Goal: Task Accomplishment & Management: Complete application form

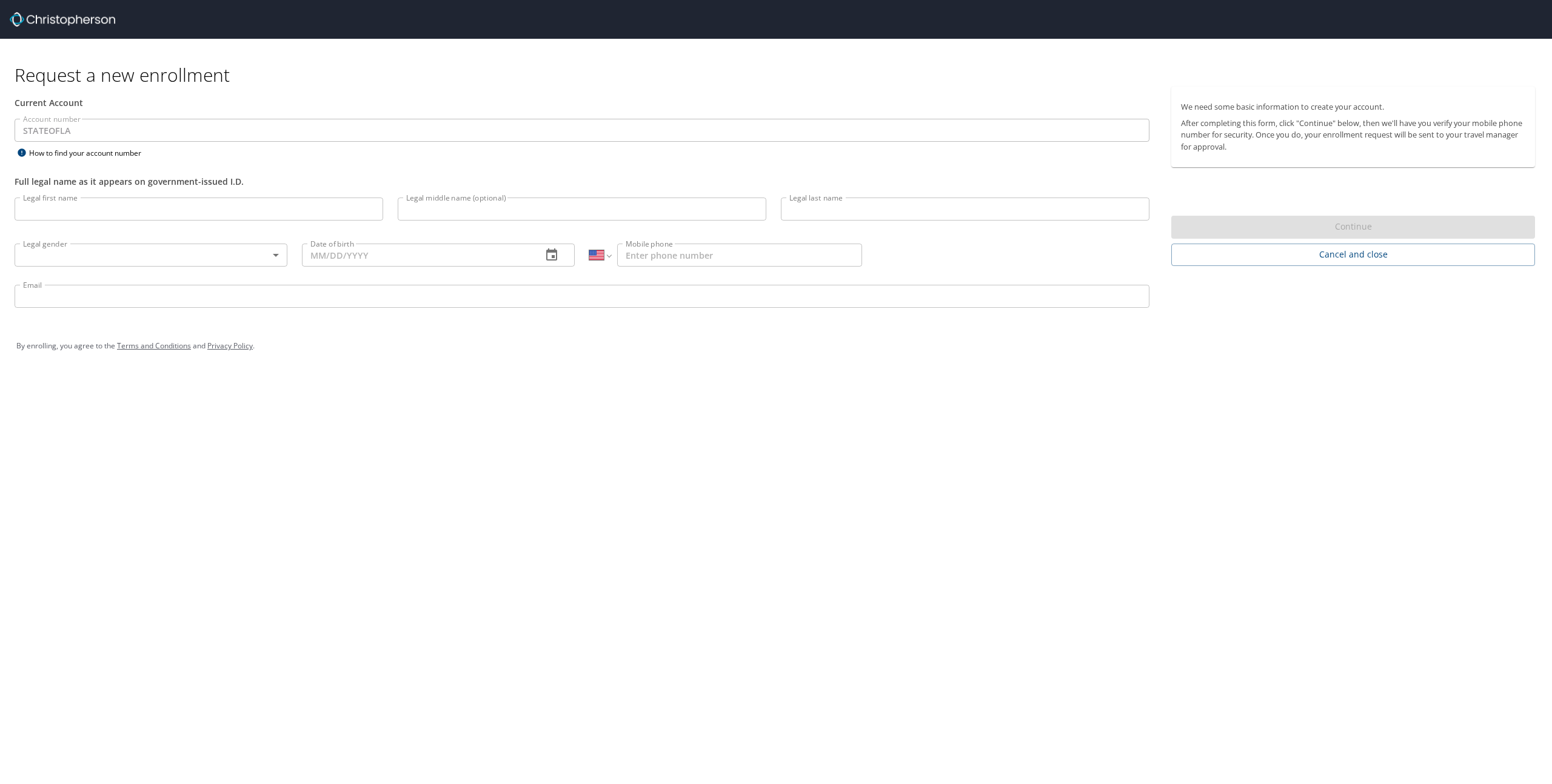
select select "US"
click at [70, 21] on img at bounding box center [62, 19] width 106 height 14
click at [55, 20] on img at bounding box center [62, 19] width 106 height 14
select select "US"
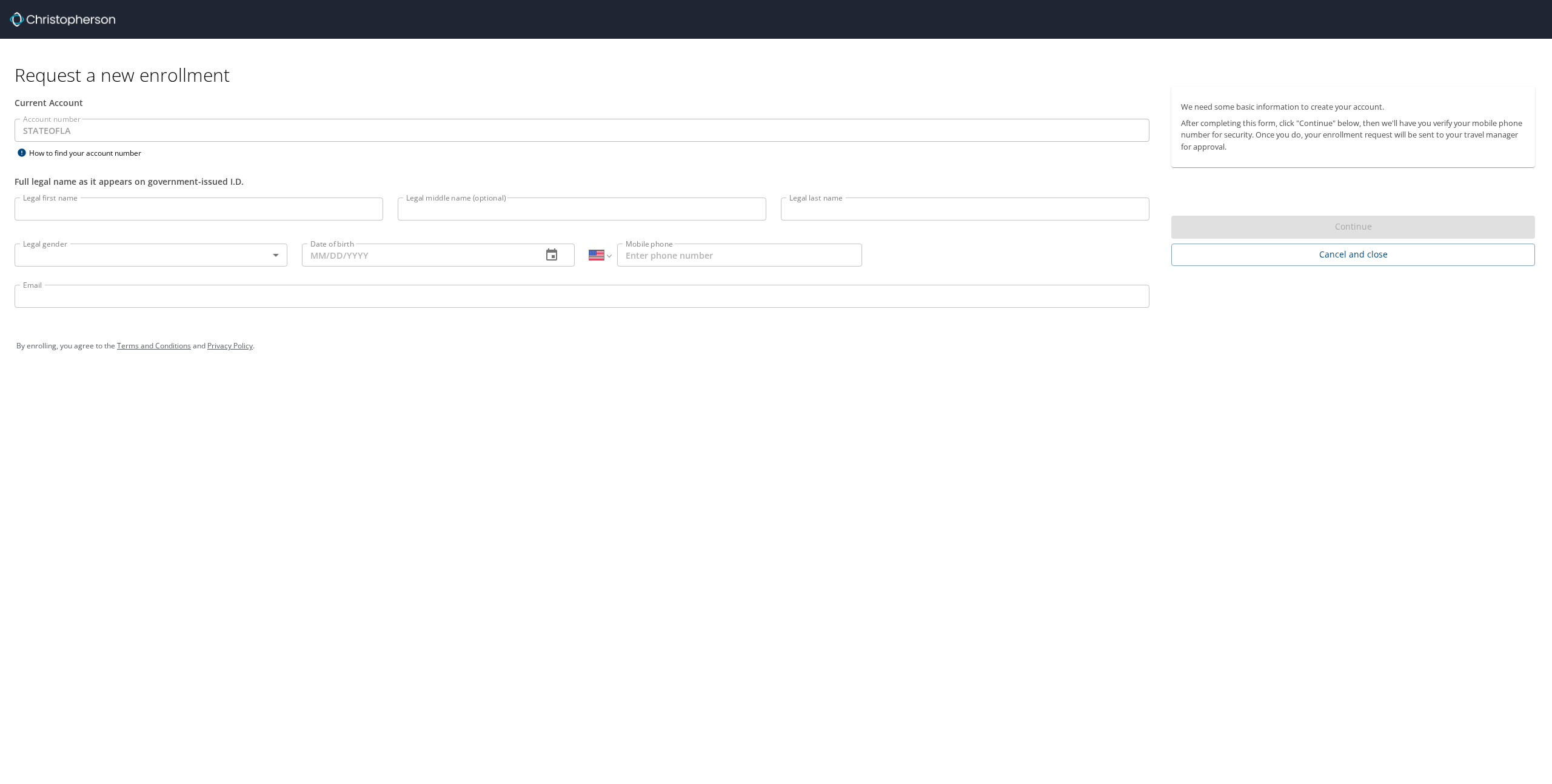
click at [85, 210] on input "Legal first name" at bounding box center [199, 209] width 369 height 23
type input "Charles"
type input "Patrick"
type input "Scott"
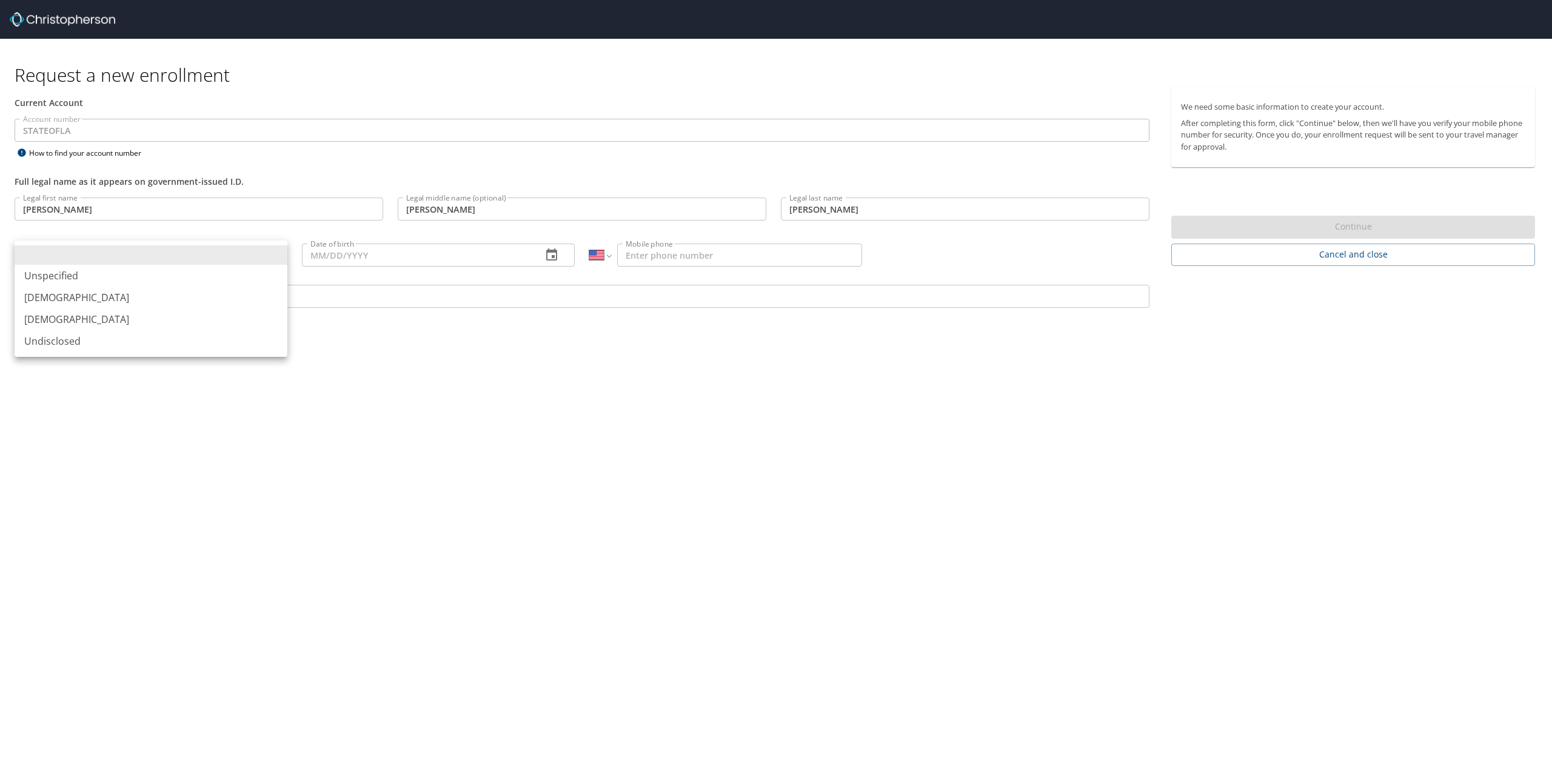
click at [271, 255] on body "Request a new enrollment Current Account Account number STATEOFLA Account numbe…" at bounding box center [776, 392] width 1552 height 784
click at [73, 293] on li "Male" at bounding box center [150, 298] width 273 height 22
type input "Male"
click at [352, 262] on input "Date of birth" at bounding box center [417, 255] width 230 height 23
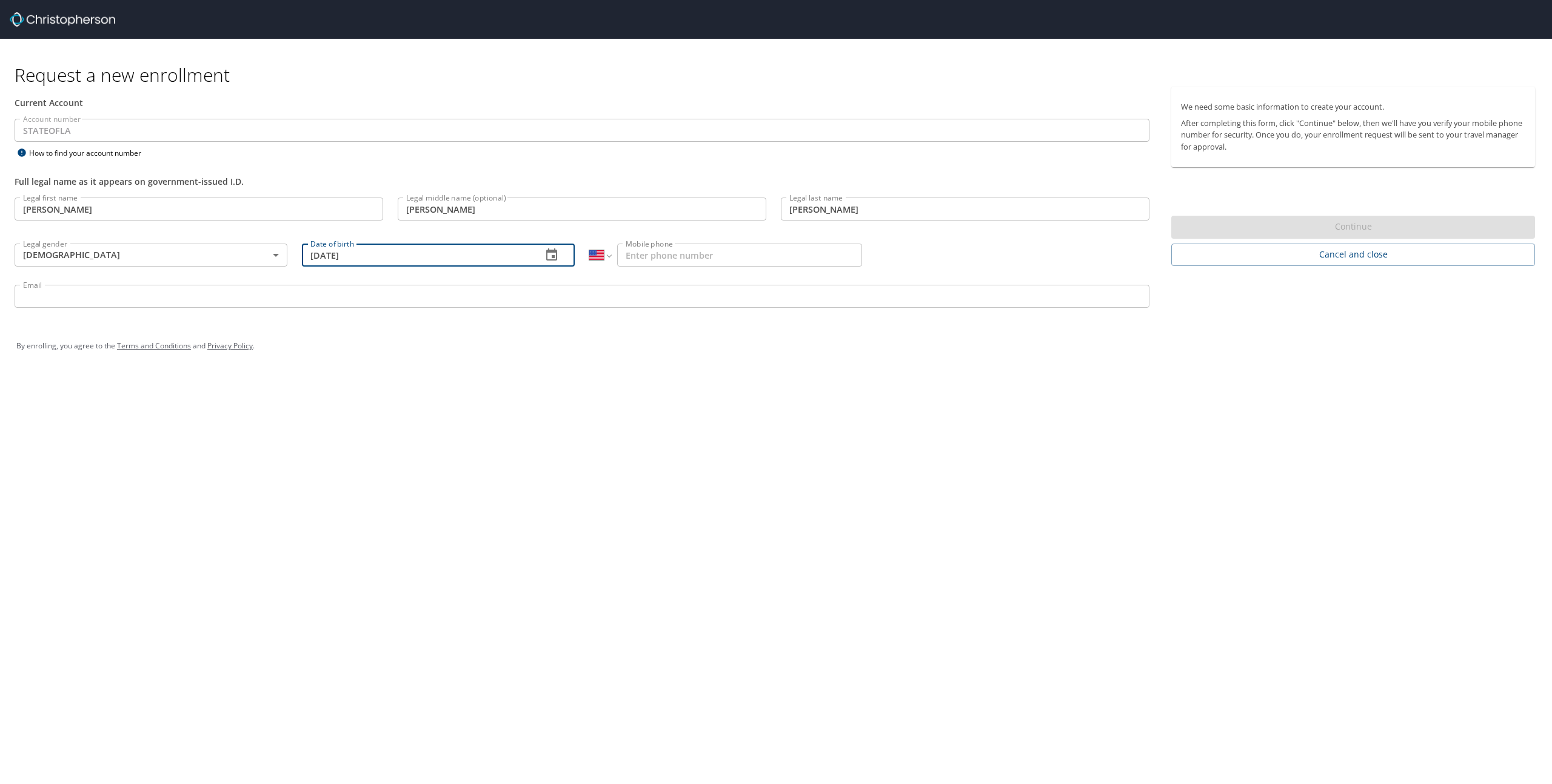
type input "01/16/1981"
type input "(318) 497-9022"
click at [103, 300] on input "Email" at bounding box center [582, 296] width 1135 height 23
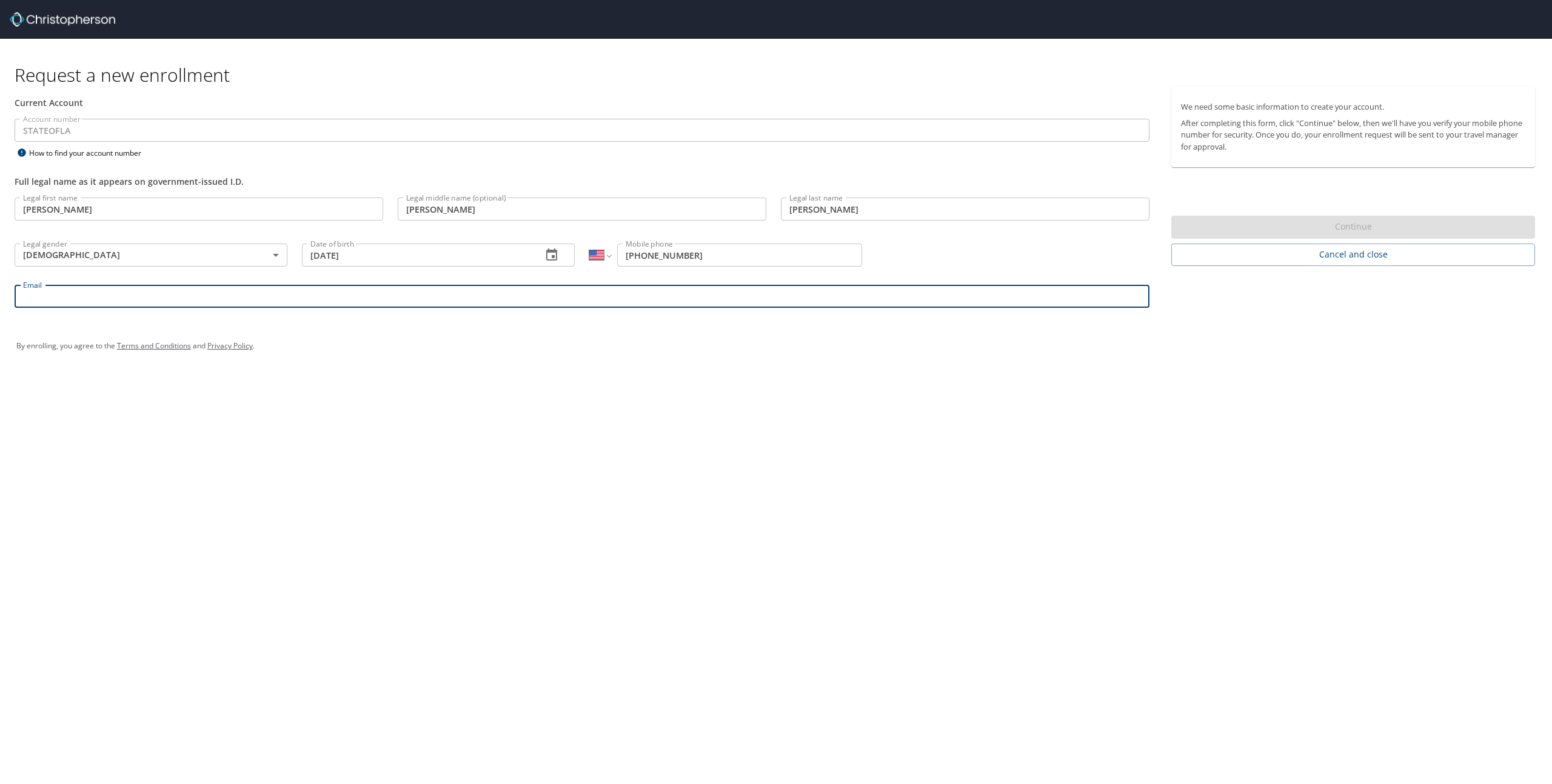
type input "pscott@latech.edu"
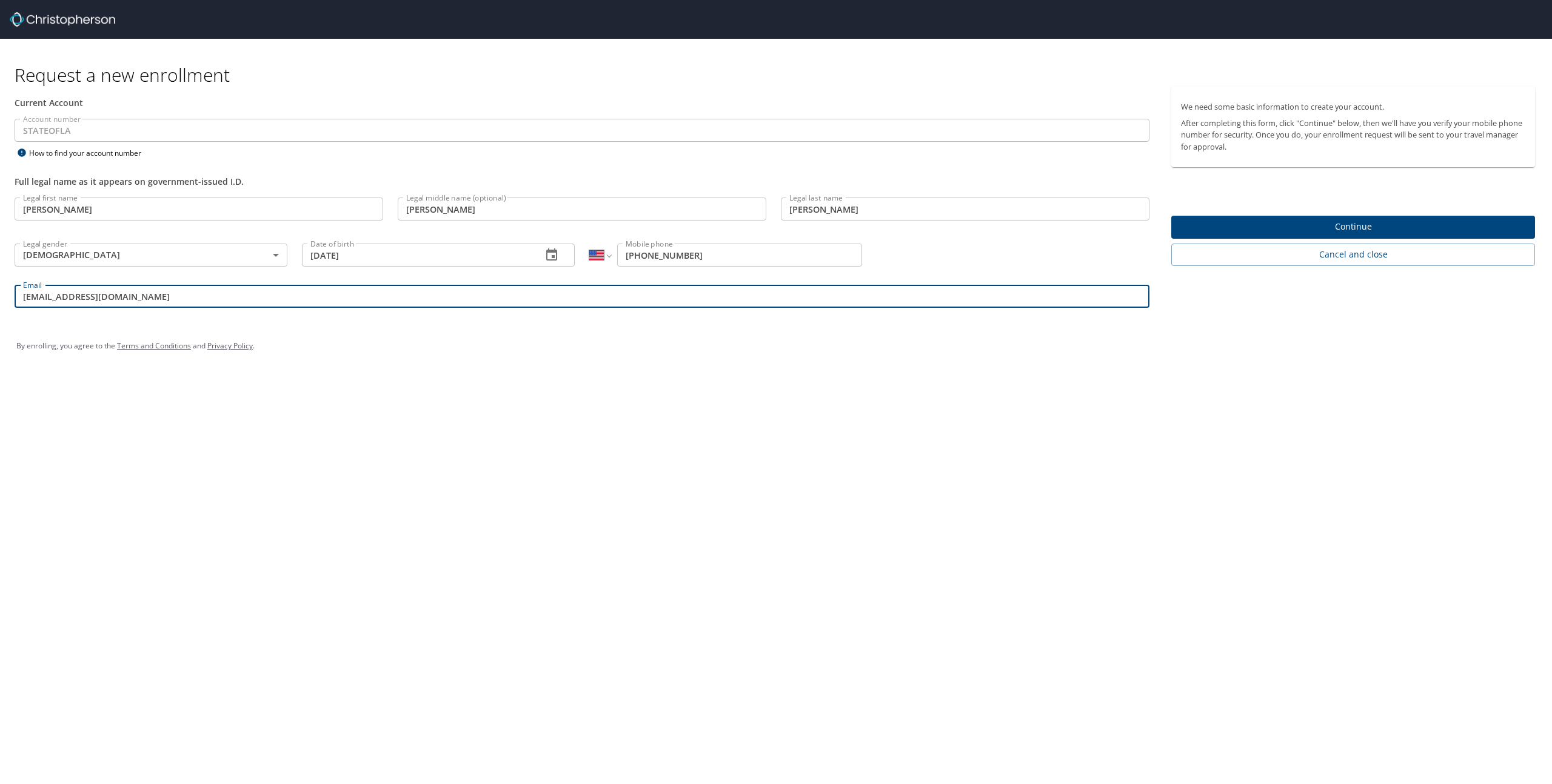
click at [540, 455] on div "Request a new enrollment Current Account Account number STATEOFLA Account numbe…" at bounding box center [776, 392] width 1552 height 784
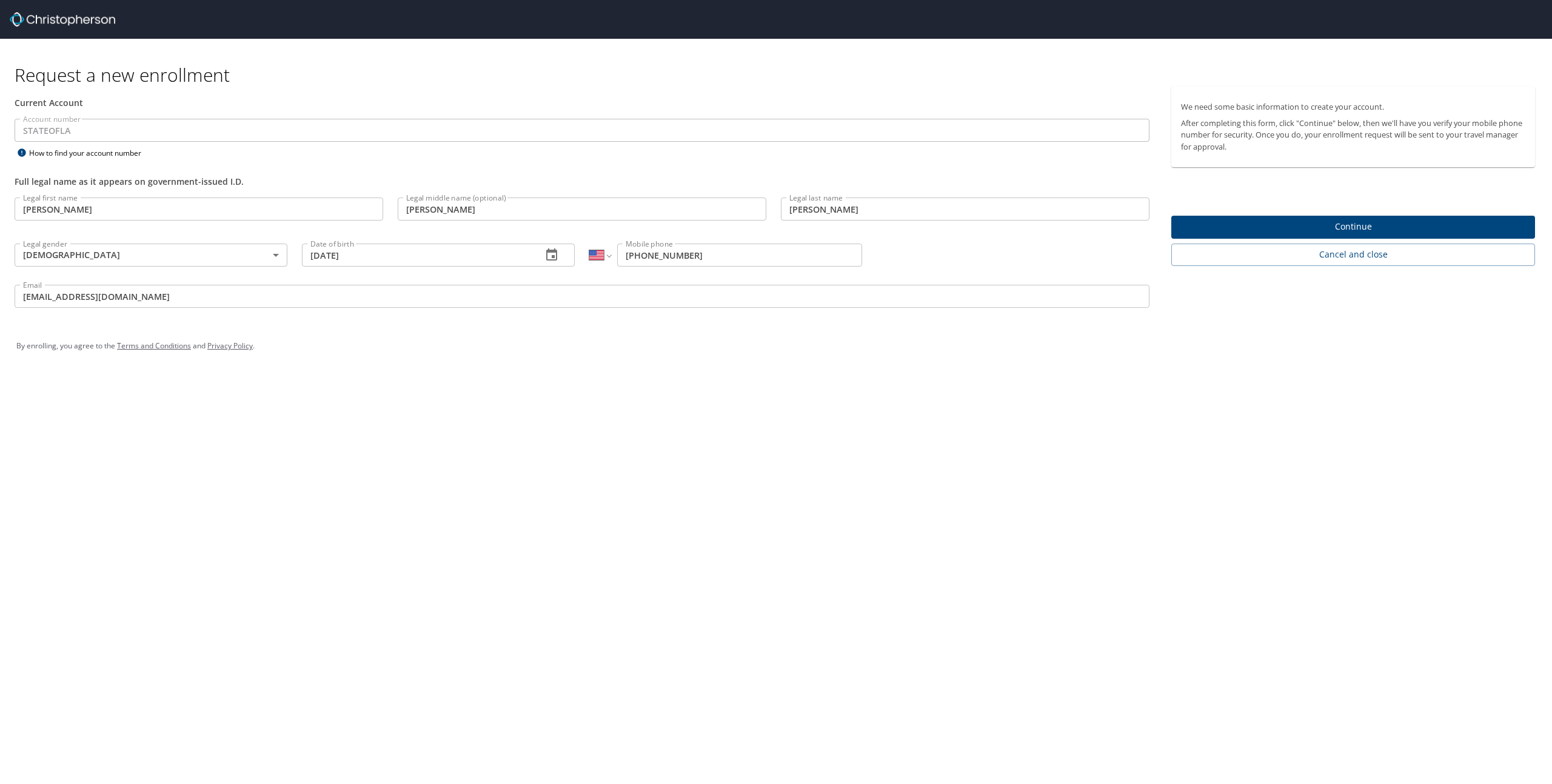
click at [1343, 223] on span "Continue" at bounding box center [1353, 227] width 344 height 15
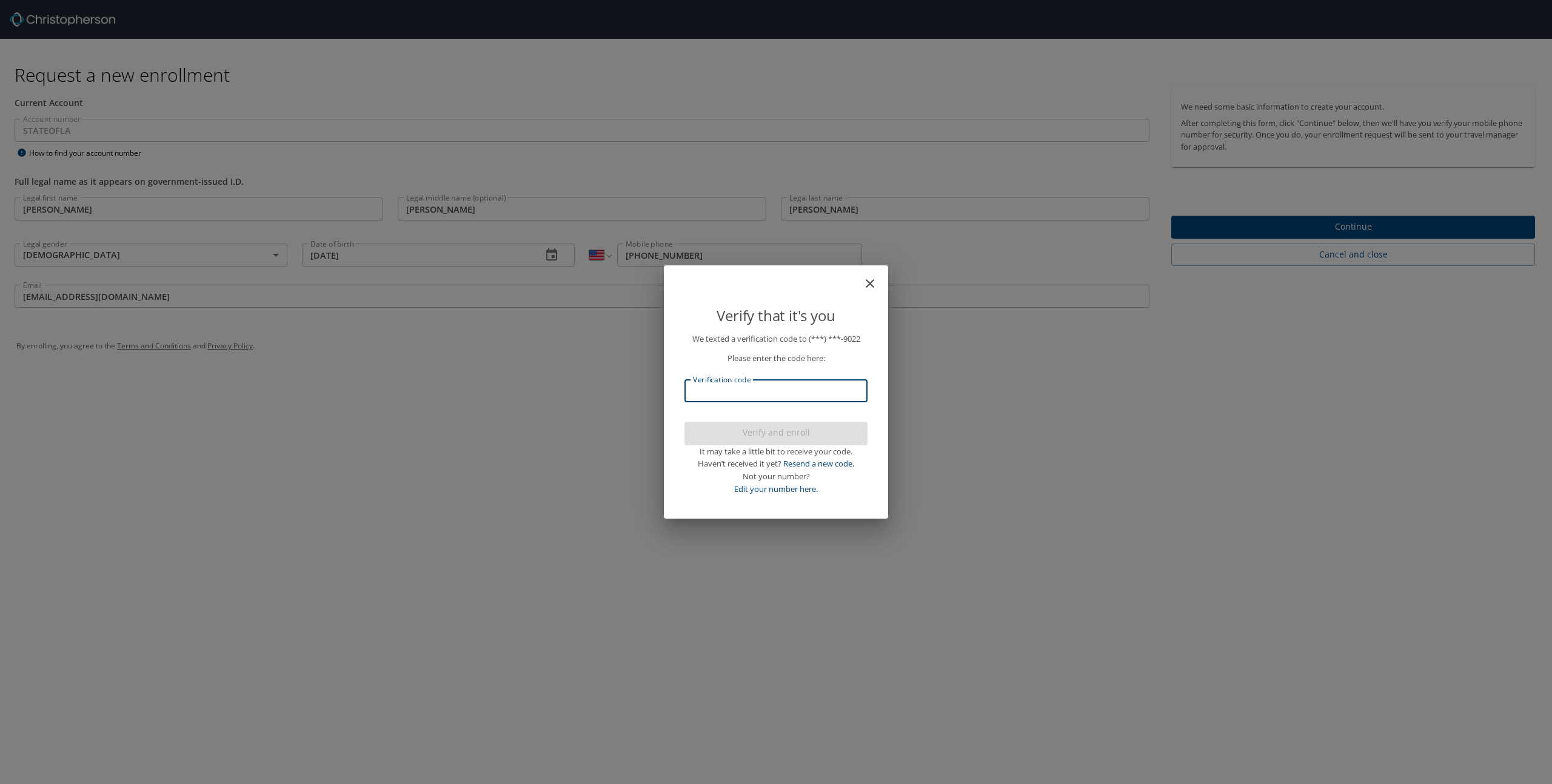
click at [730, 393] on input "Verification code" at bounding box center [776, 391] width 183 height 23
type input "421287"
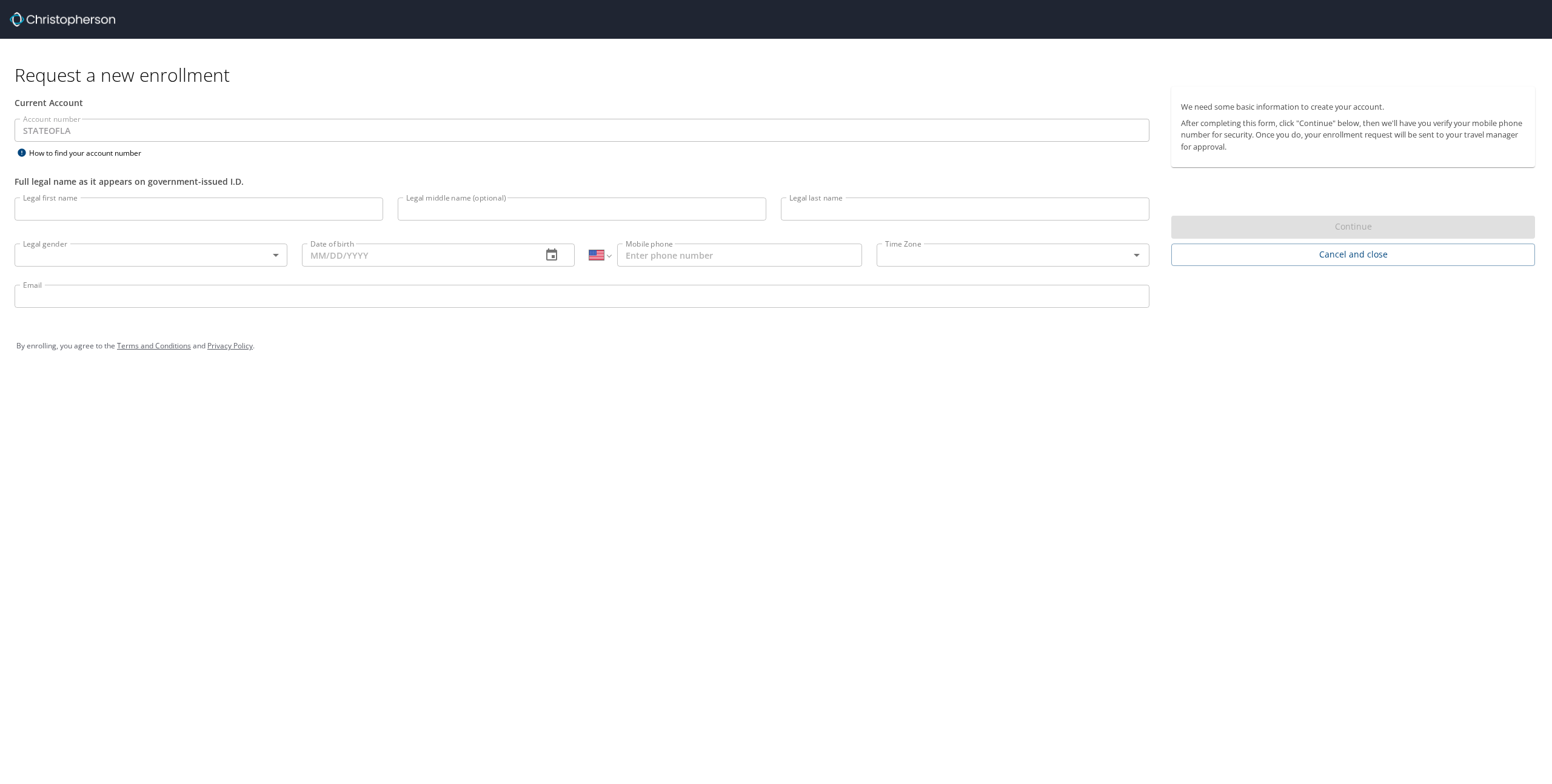
select select "US"
click at [558, 379] on div "Request a new enrollment Current Account Account number STATEOFLA Account numbe…" at bounding box center [776, 392] width 1552 height 784
click at [542, 403] on div "Request a new enrollment Current Account Account number STATEOFLA Account numbe…" at bounding box center [776, 392] width 1552 height 784
click at [513, 418] on div "Request a new enrollment Current Account Account number STATEOFLA Account numbe…" at bounding box center [776, 392] width 1552 height 784
click at [28, 445] on div "Request a new enrollment Current Account Account number STATEOFLA Account numbe…" at bounding box center [776, 392] width 1552 height 784
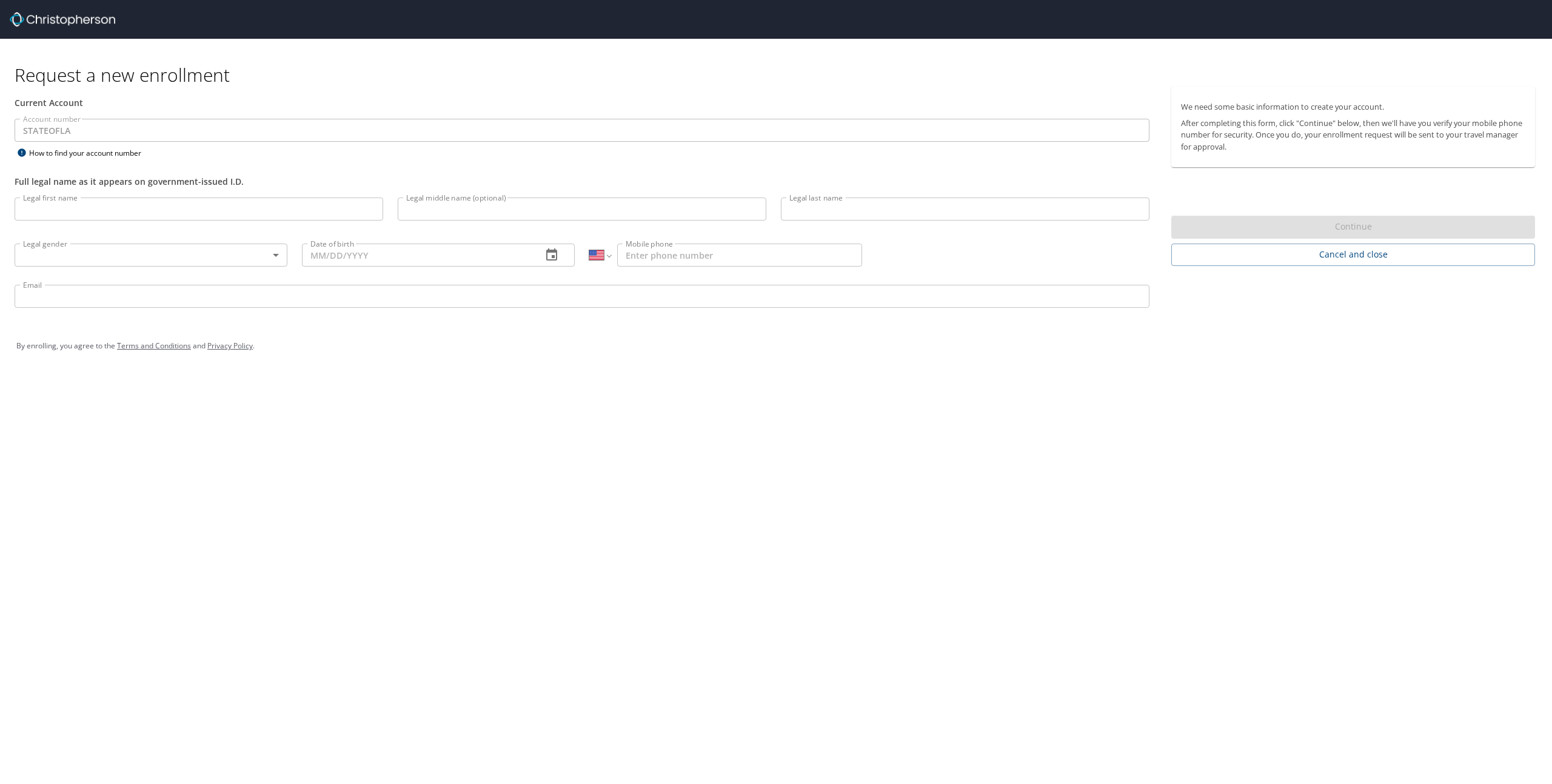
click at [384, 402] on div "Request a new enrollment Current Account Account number STATEOFLA Account numbe…" at bounding box center [776, 392] width 1552 height 784
click at [271, 165] on div "Full legal name as it appears on government-issued I.D." at bounding box center [582, 175] width 1150 height 30
click at [422, 453] on div "Request a new enrollment Current Account Account number STATEOFLA Account numbe…" at bounding box center [776, 392] width 1552 height 784
click at [576, 422] on div "Request a new enrollment Current Account Account number STATEOFLA Account numbe…" at bounding box center [776, 392] width 1552 height 784
click at [63, 204] on input "Legal first name" at bounding box center [199, 209] width 369 height 23
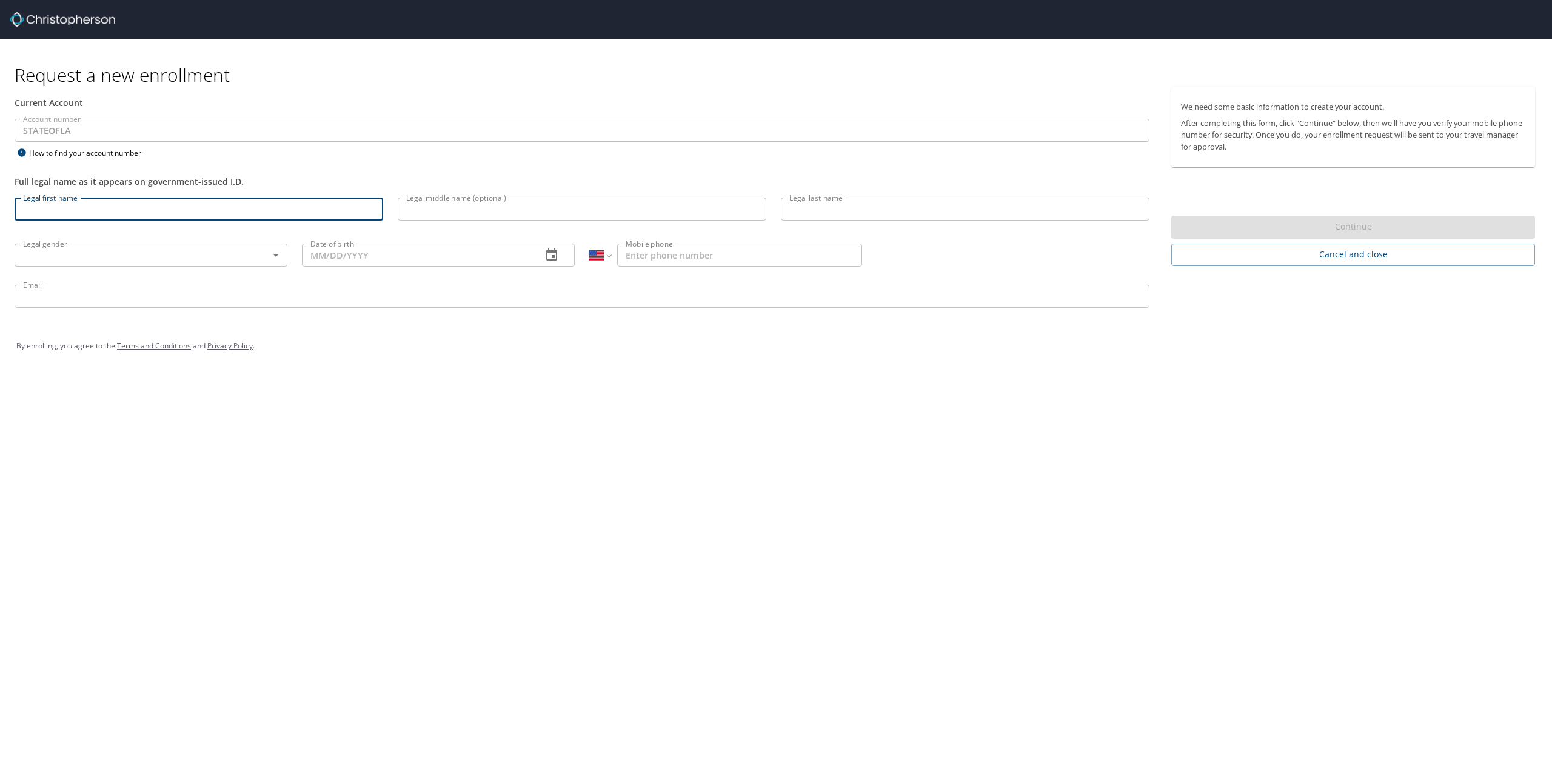
click at [222, 434] on div "Request a new enrollment Current Account Account number STATEOFLA Account numbe…" at bounding box center [776, 392] width 1552 height 784
click at [276, 434] on div "Request a new enrollment Current Account Account number STATEOFLA Account numbe…" at bounding box center [776, 392] width 1552 height 784
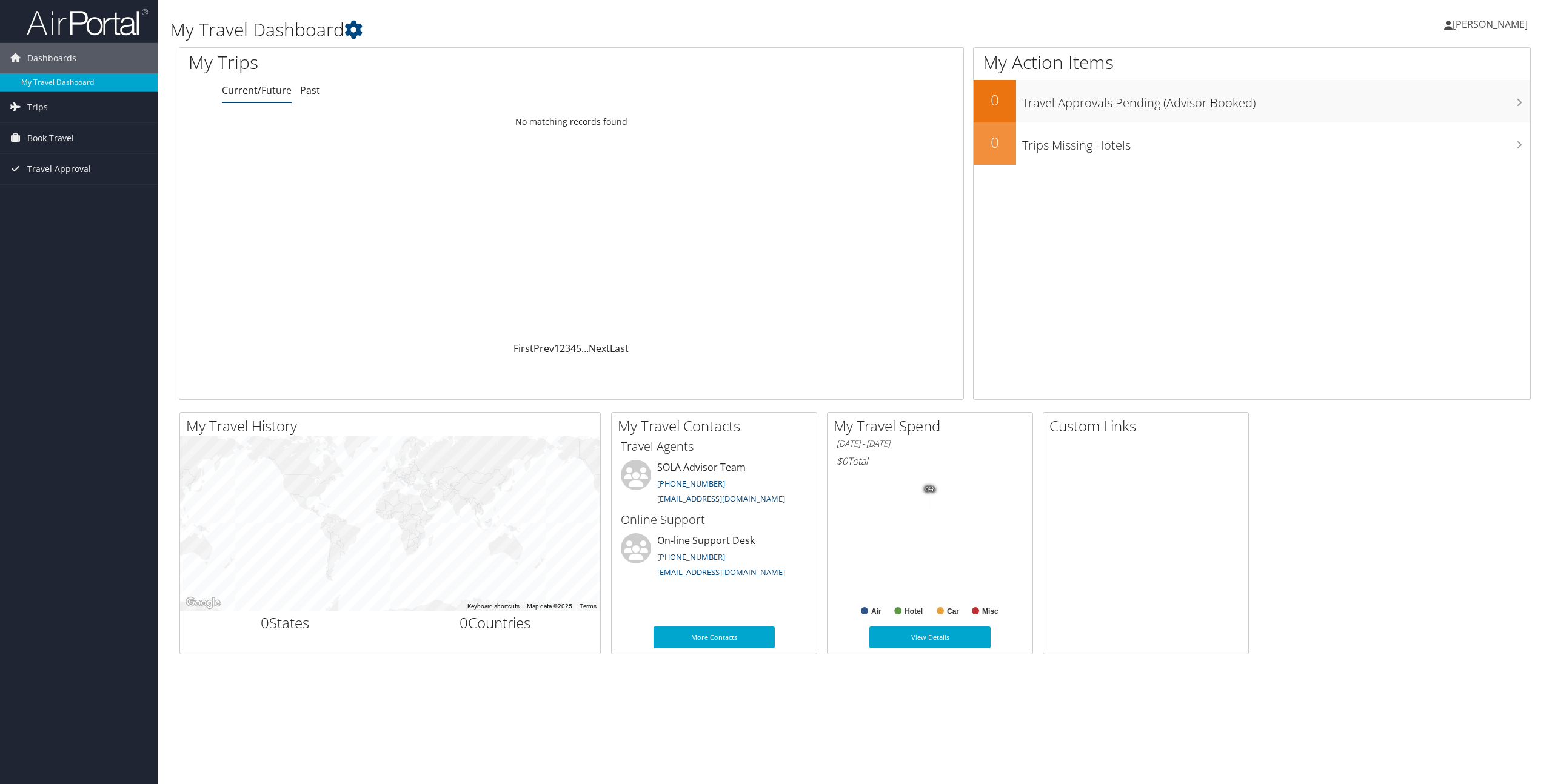
click at [1490, 23] on span "CHARLES SCOTT" at bounding box center [1490, 24] width 75 height 13
click at [1407, 109] on link "View Travel Profile" at bounding box center [1459, 108] width 135 height 21
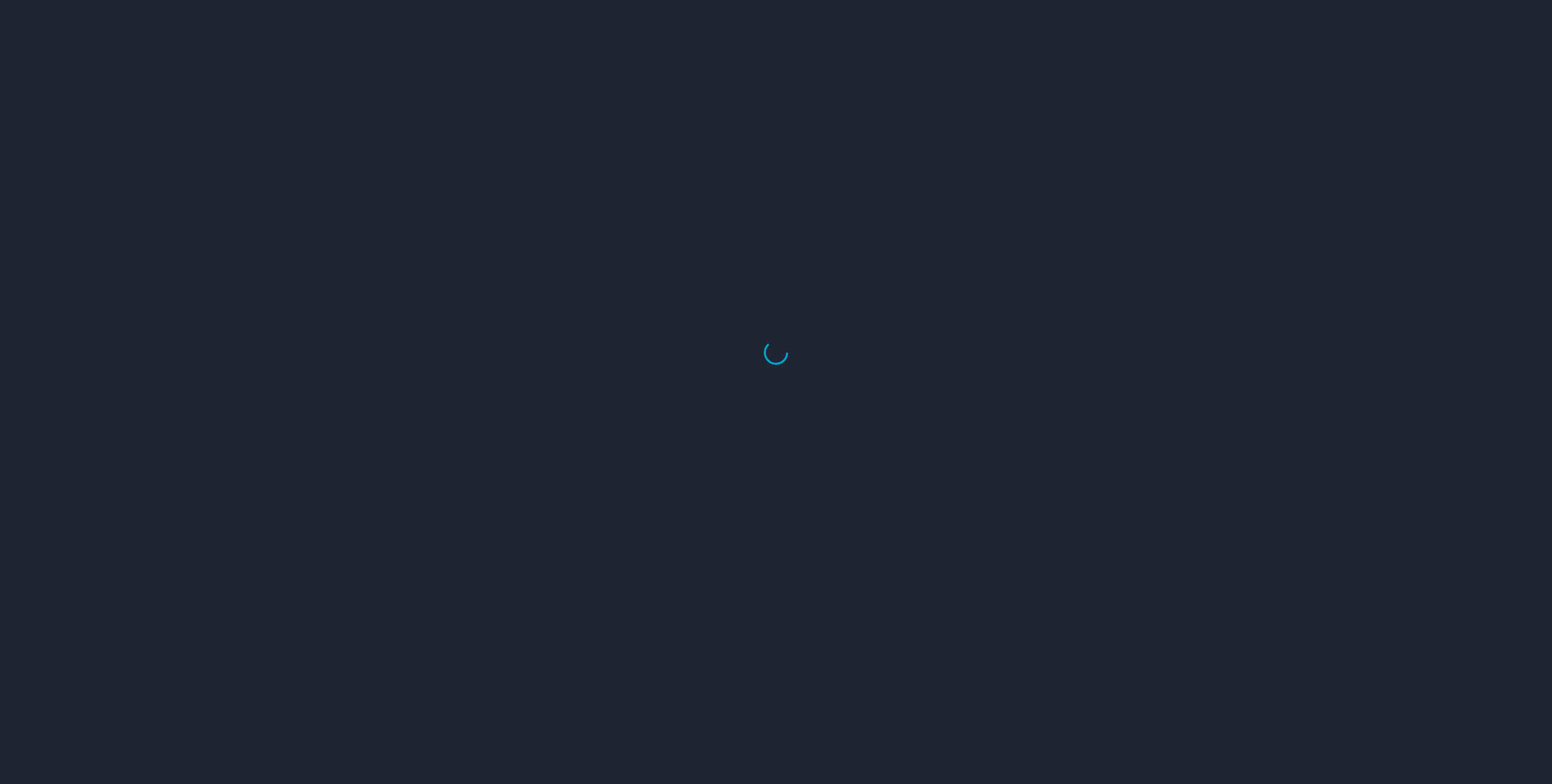
select select "US"
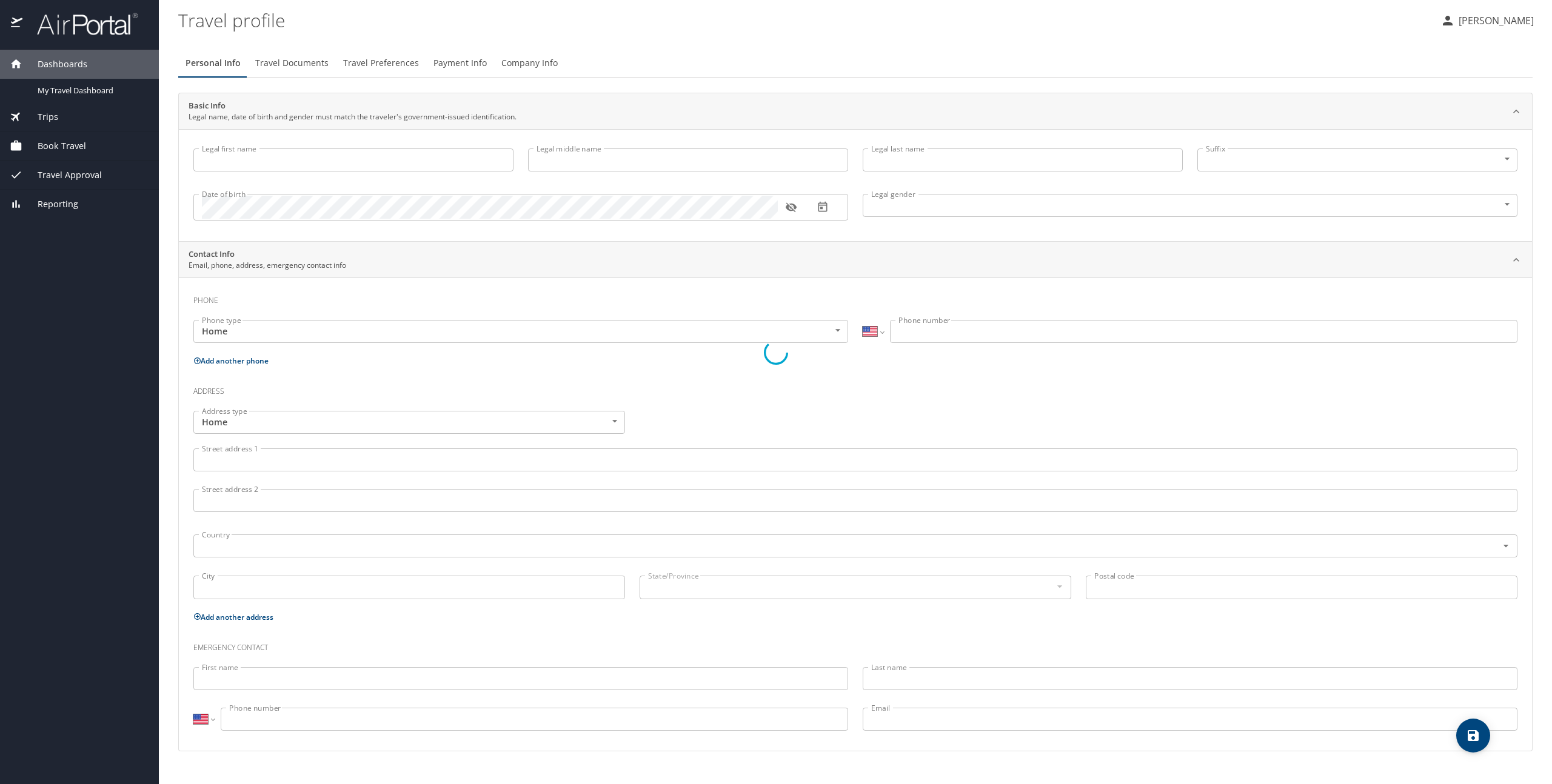
type input "CHARLES"
type input "SCOTT"
type input "Undisclosed"
select select "US"
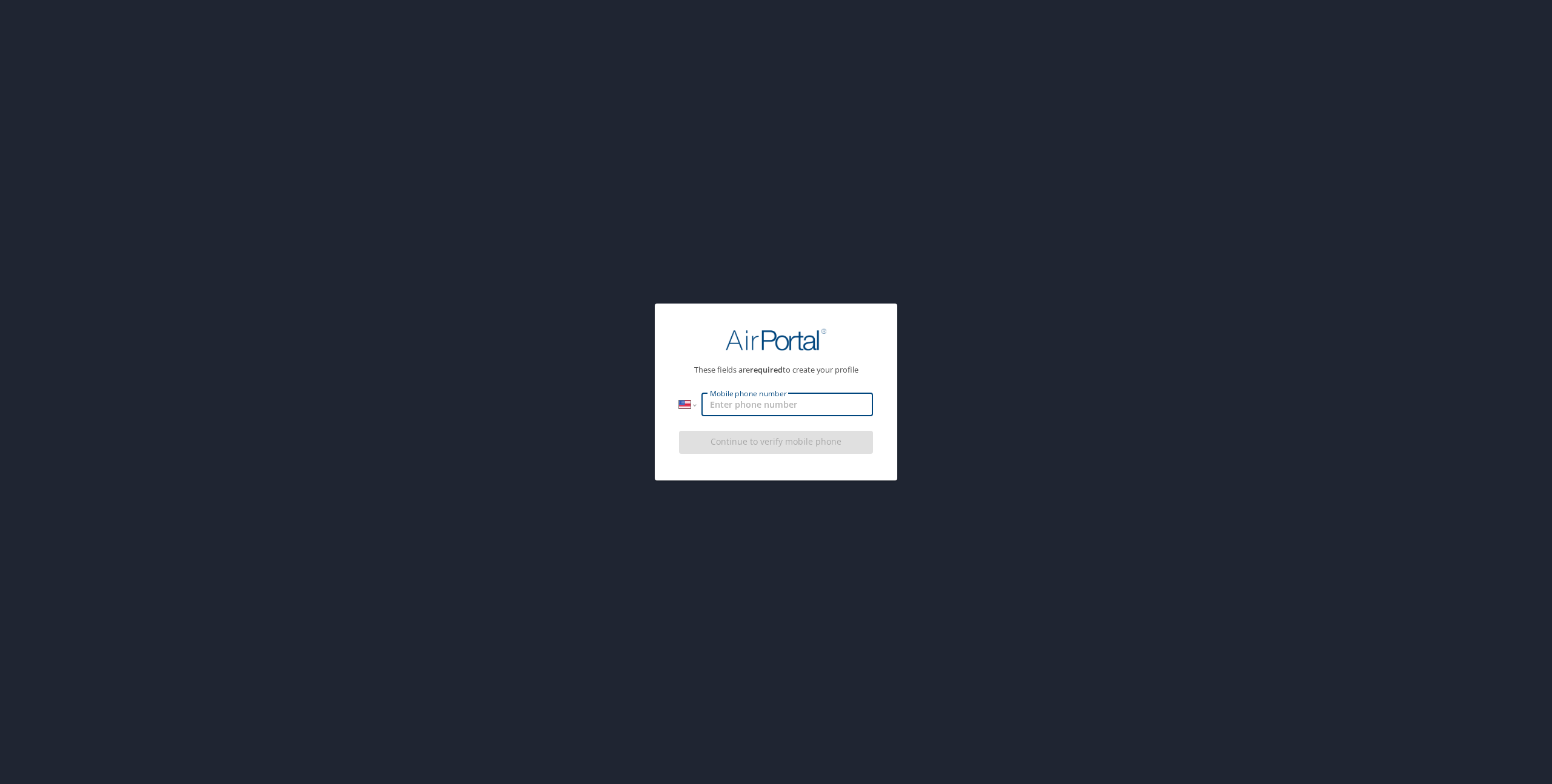
click at [715, 410] on input "Mobile phone number" at bounding box center [787, 405] width 172 height 23
type input "1 (318) 497-9022"
click at [749, 466] on div "These fields are required to create your profile International Afghanistan Ålan…" at bounding box center [776, 391] width 242 height 177
click at [768, 442] on span "Continue to verify mobile phone" at bounding box center [776, 442] width 174 height 15
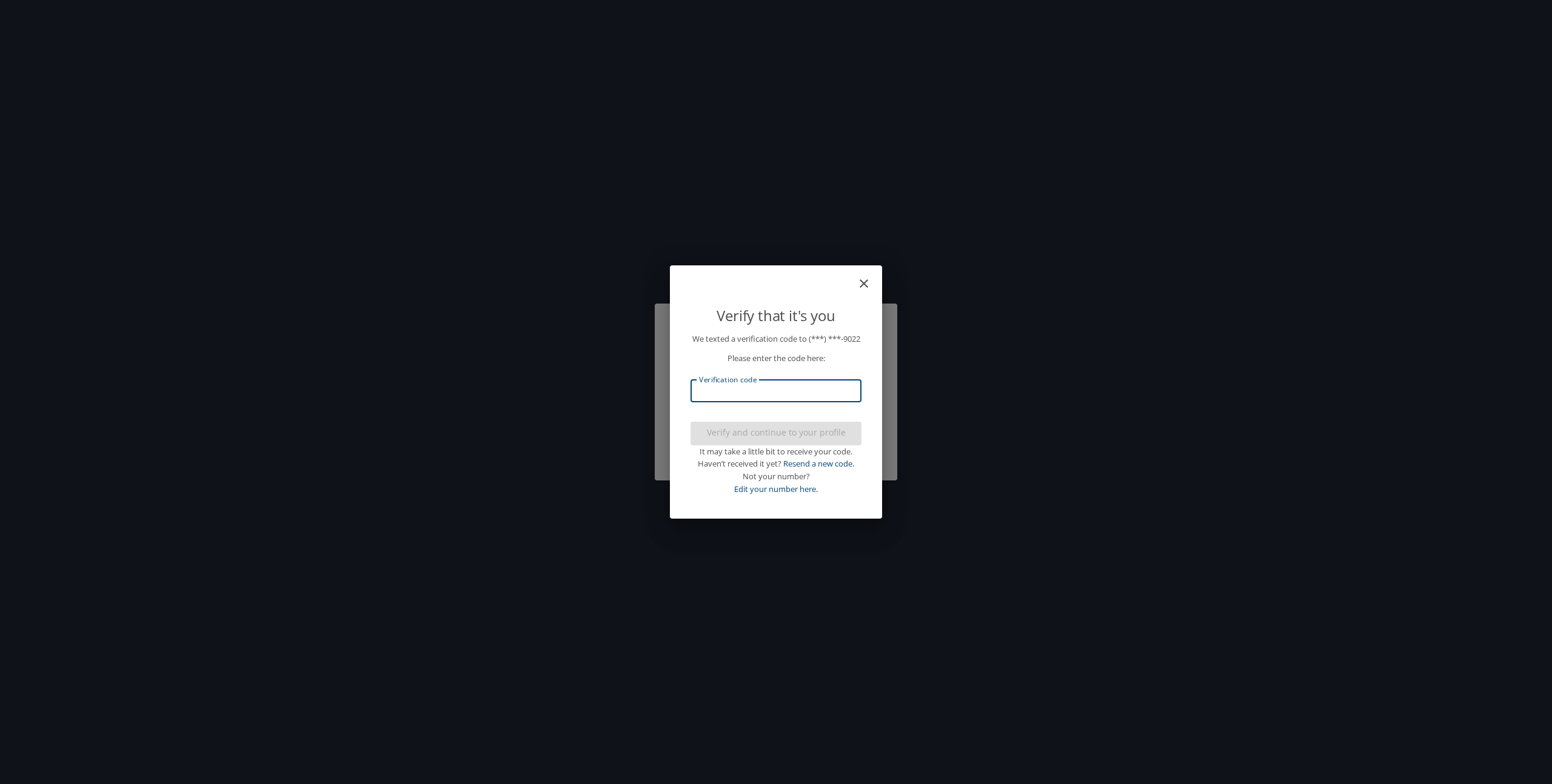
click at [724, 395] on input "Verification code" at bounding box center [776, 391] width 171 height 23
type input "145551"
click at [790, 437] on span "Verify and continue to your profile" at bounding box center [776, 433] width 152 height 15
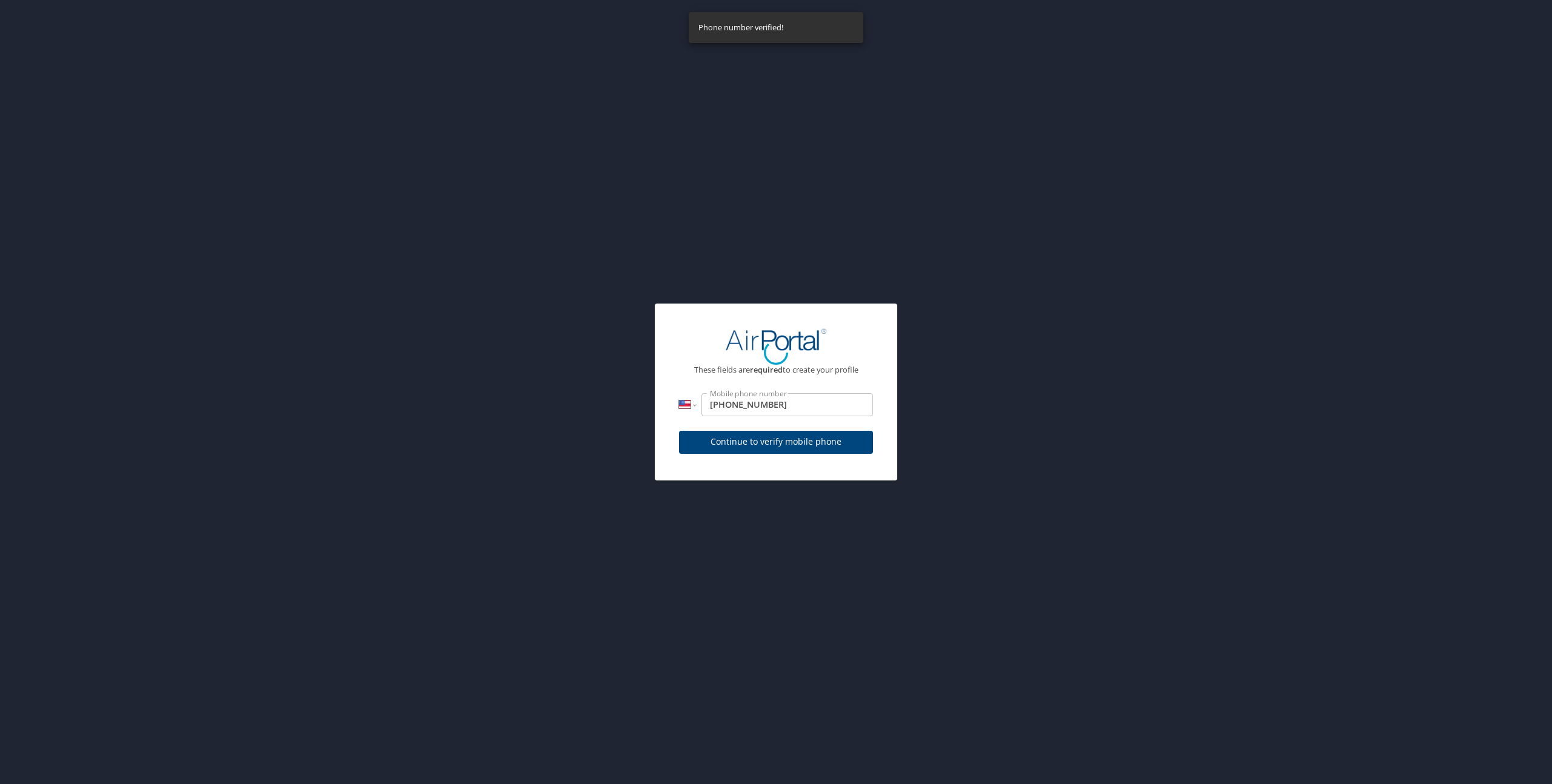
select select "US"
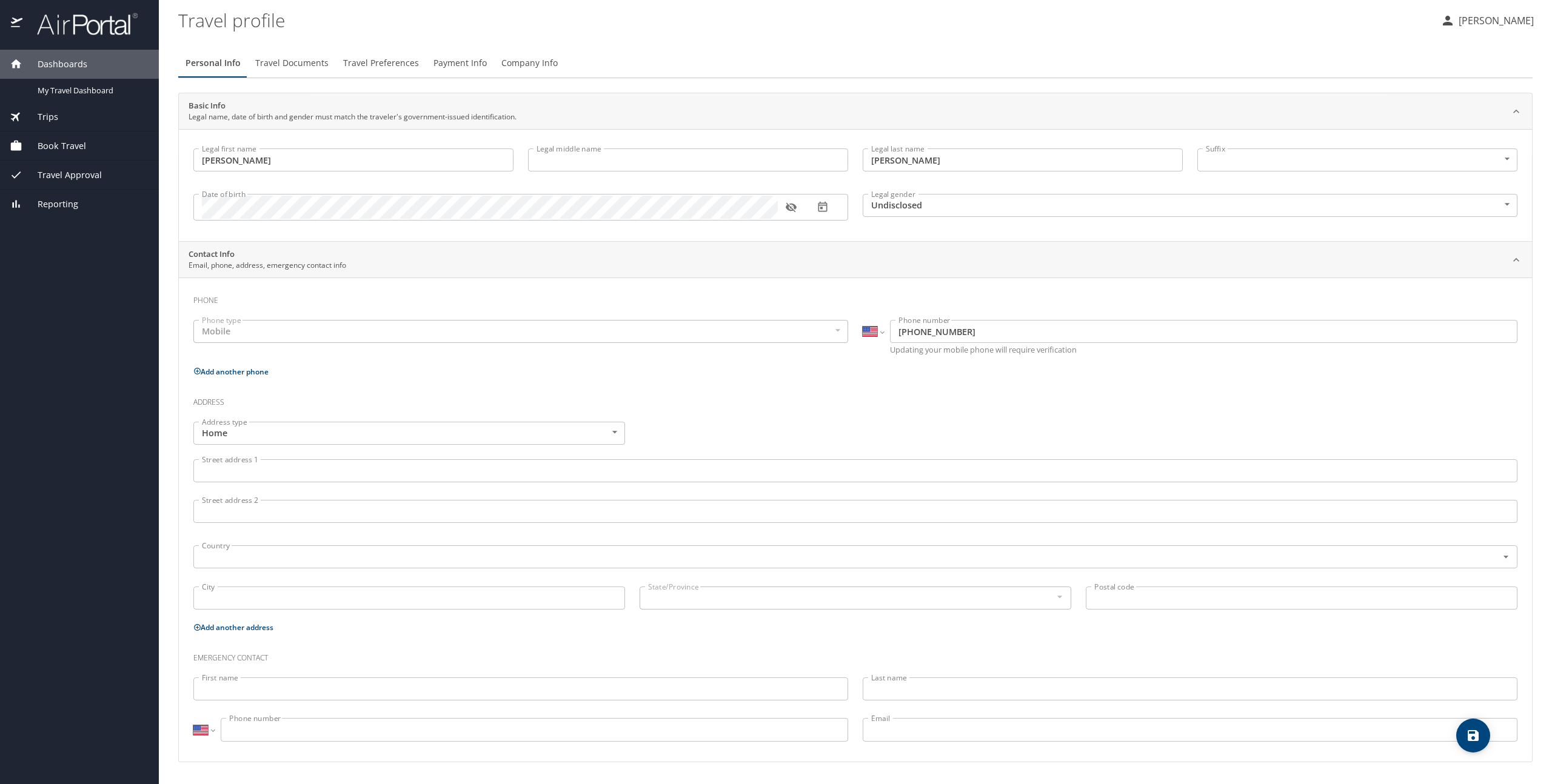
click at [1212, 160] on body "Dashboards My Travel Dashboard Trips Current / Future Trips Past Trips Trips Mi…" at bounding box center [776, 392] width 1552 height 784
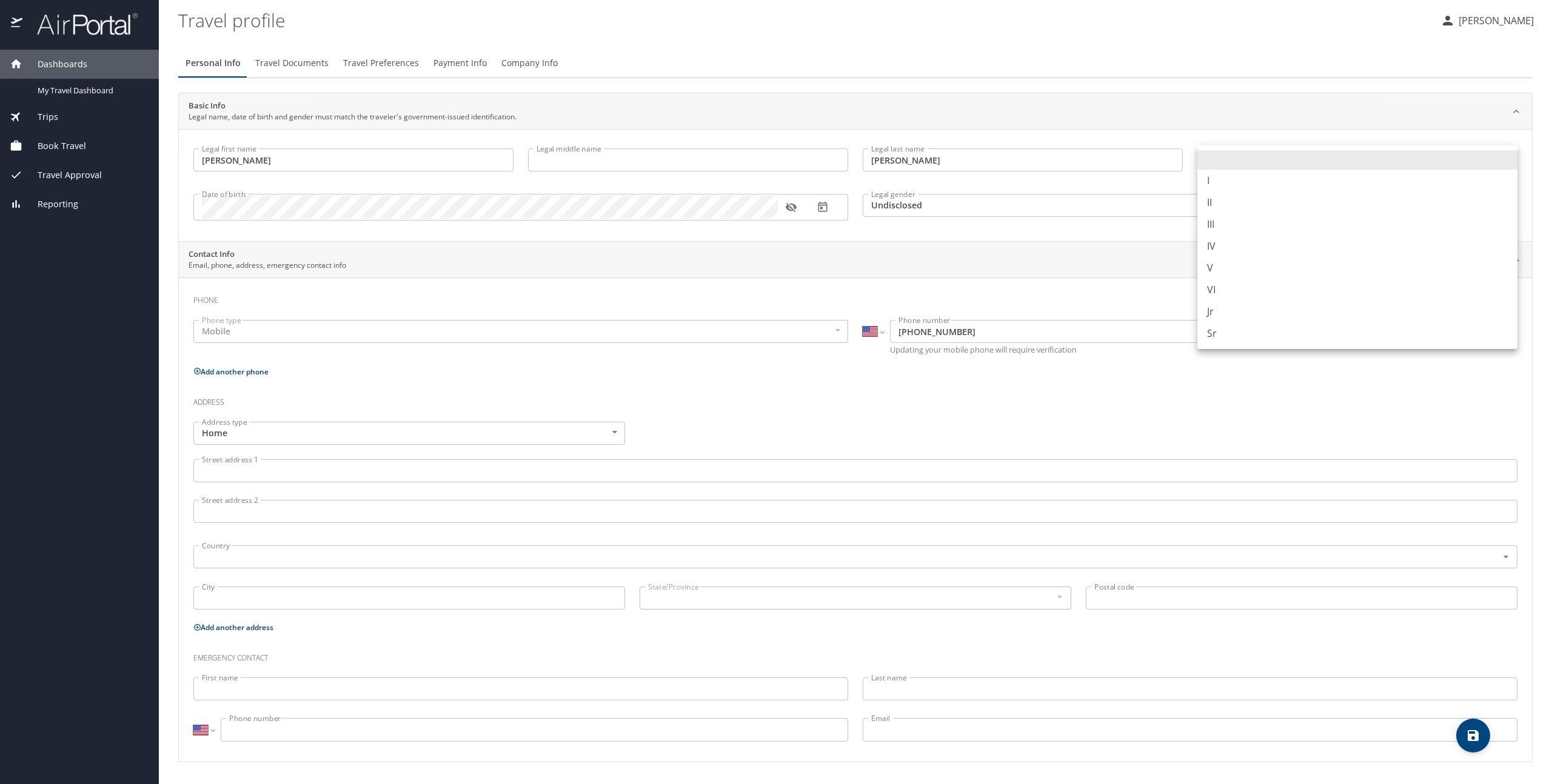
click at [1179, 126] on div at bounding box center [776, 392] width 1552 height 784
click at [558, 157] on input "Legal middle name" at bounding box center [688, 160] width 320 height 23
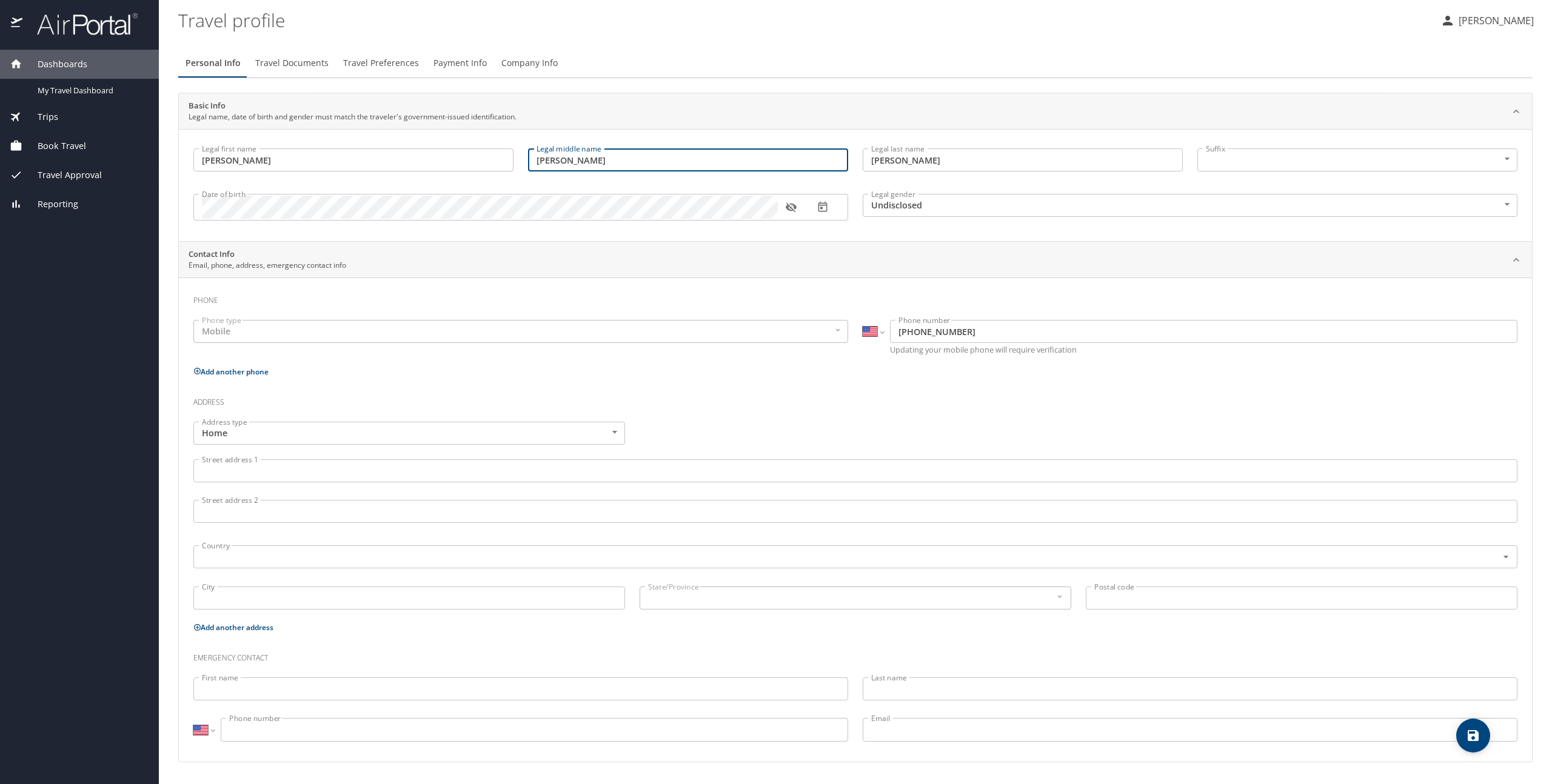
type input "PATRICK"
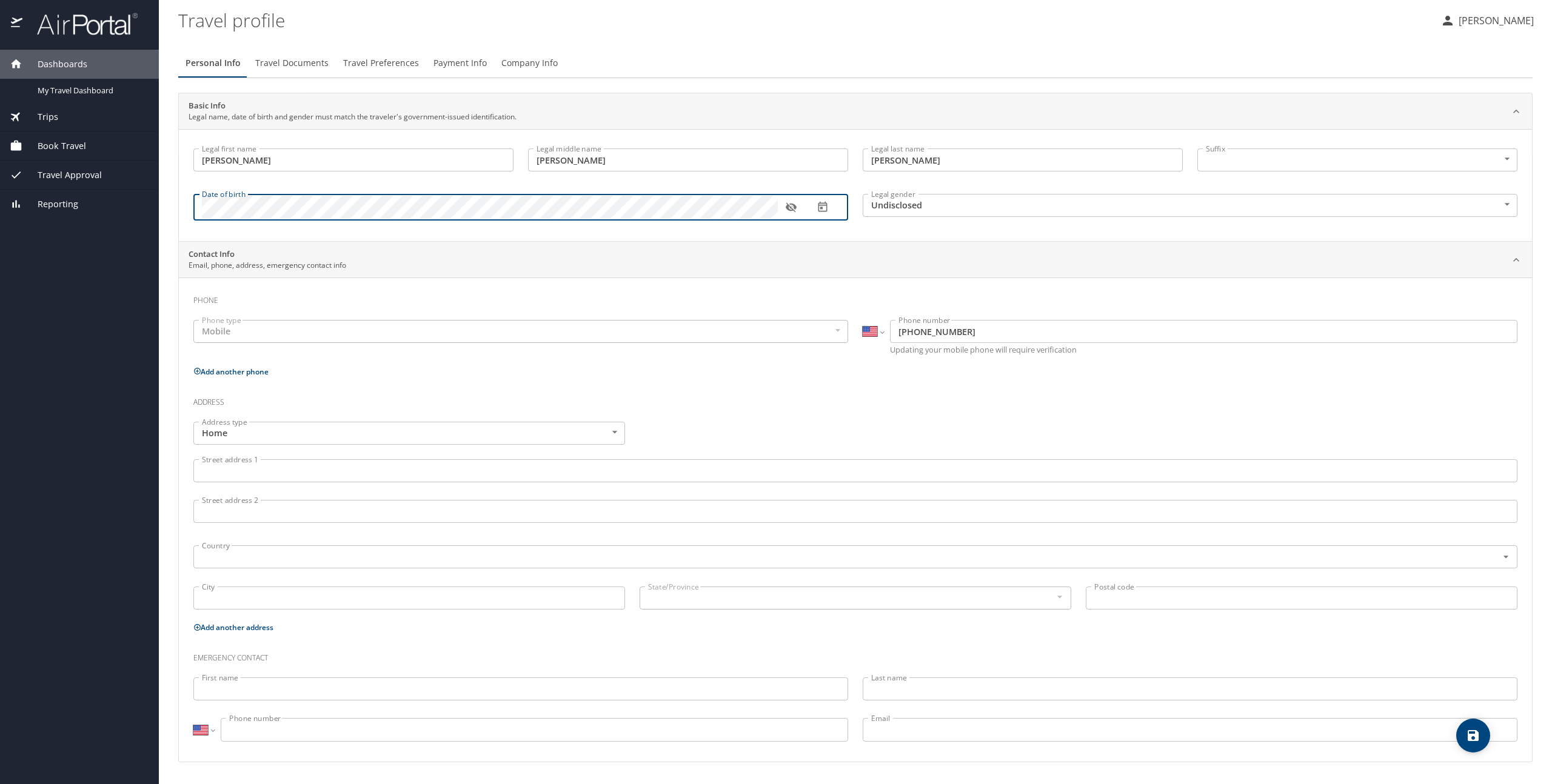
click at [215, 235] on div "Legal first name CHARLES Legal first name Legal middle name PATRICK Legal middl…" at bounding box center [856, 185] width 1354 height 112
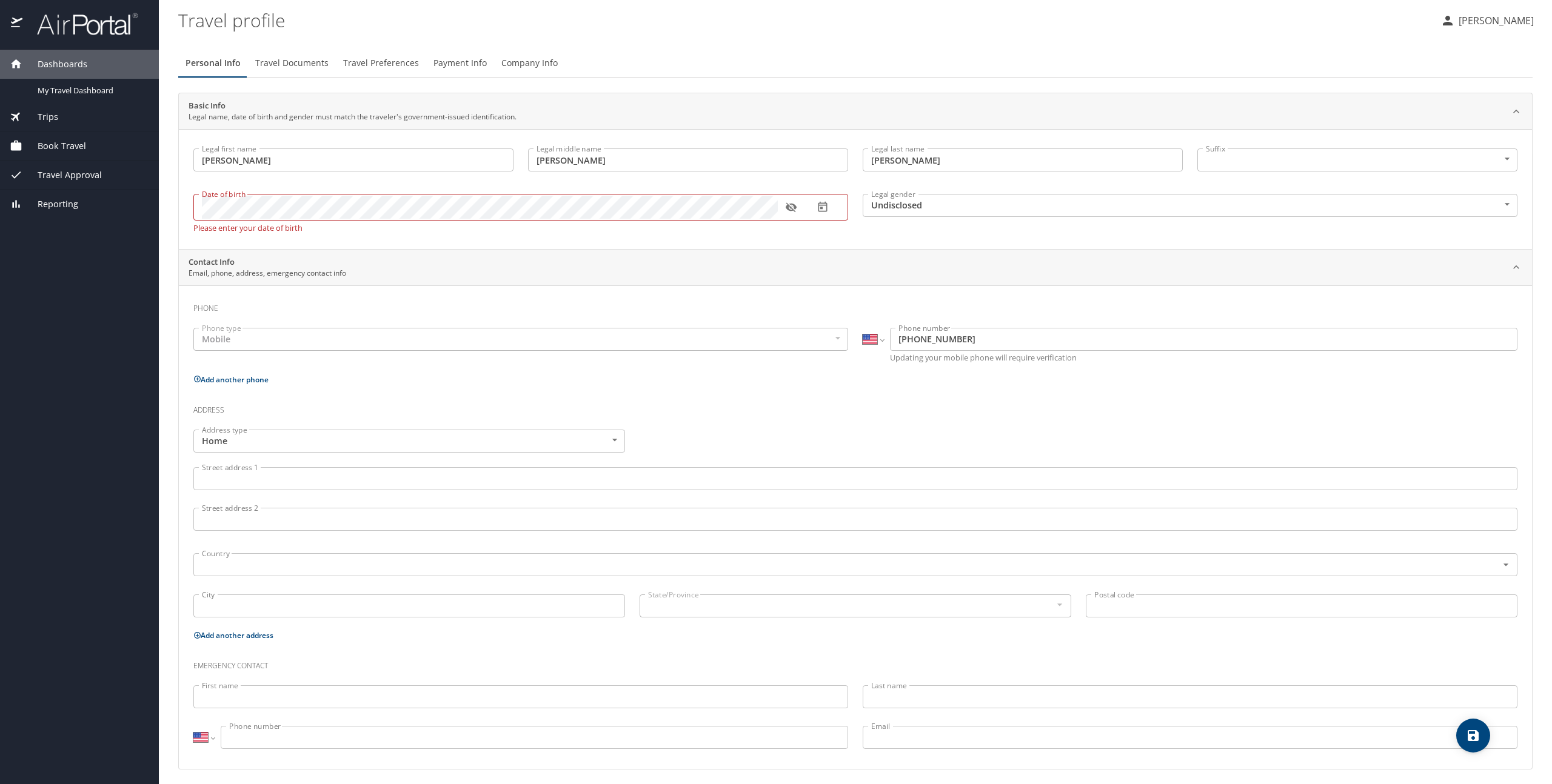
click at [205, 232] on p "Please enter your date of birth" at bounding box center [521, 227] width 655 height 9
click at [792, 207] on icon "button" at bounding box center [791, 207] width 12 height 12
click at [443, 228] on div "Date of birth Date of birth" at bounding box center [521, 206] width 669 height 50
click at [884, 206] on body "Dashboards My Travel Dashboard Trips Current / Future Trips Past Trips Trips Mi…" at bounding box center [776, 392] width 1552 height 784
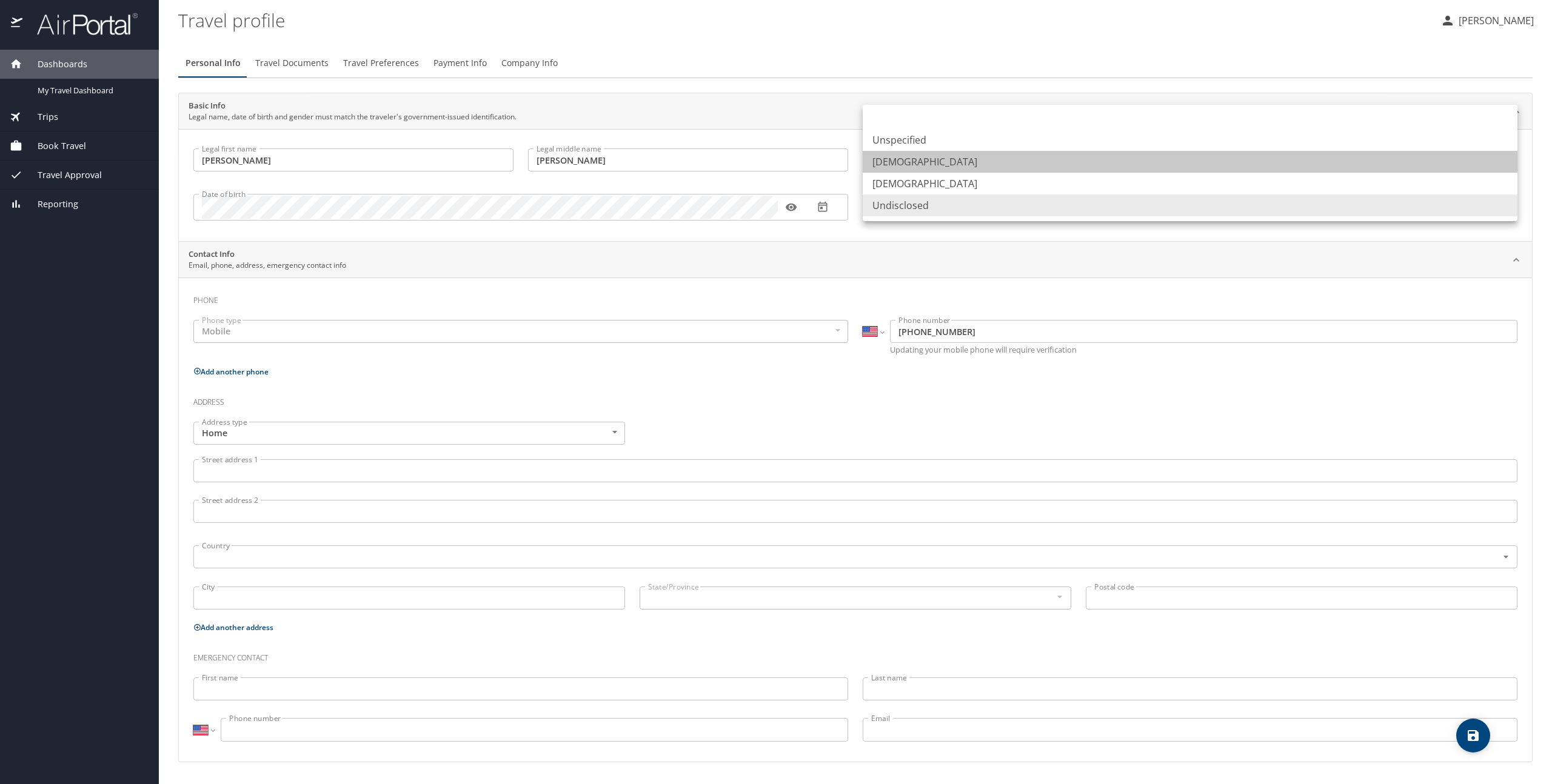
click at [878, 167] on li "Male" at bounding box center [1190, 162] width 655 height 22
type input "Male"
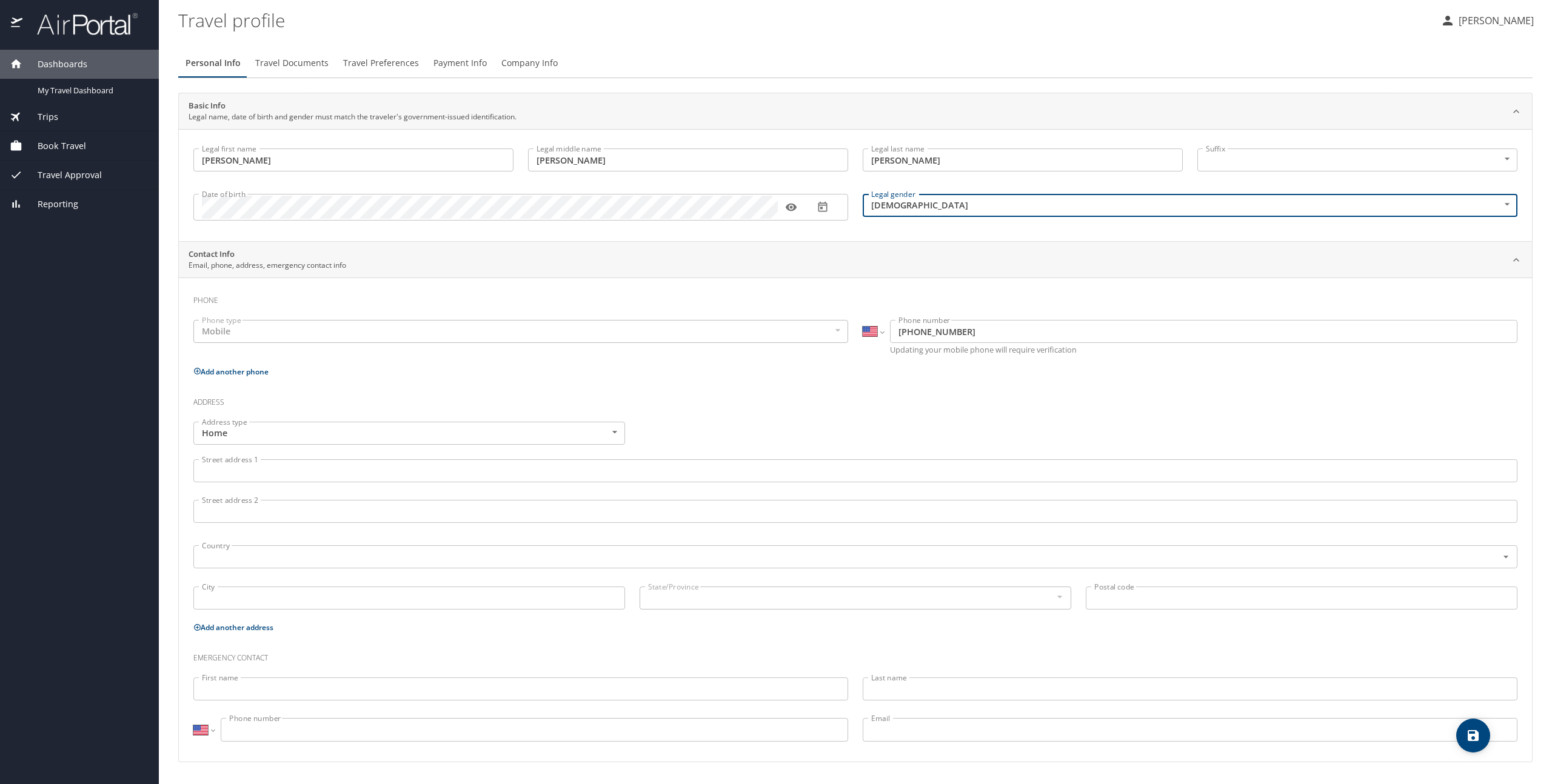
click at [859, 227] on div "Legal gender Male Male Legal gender" at bounding box center [1190, 206] width 669 height 50
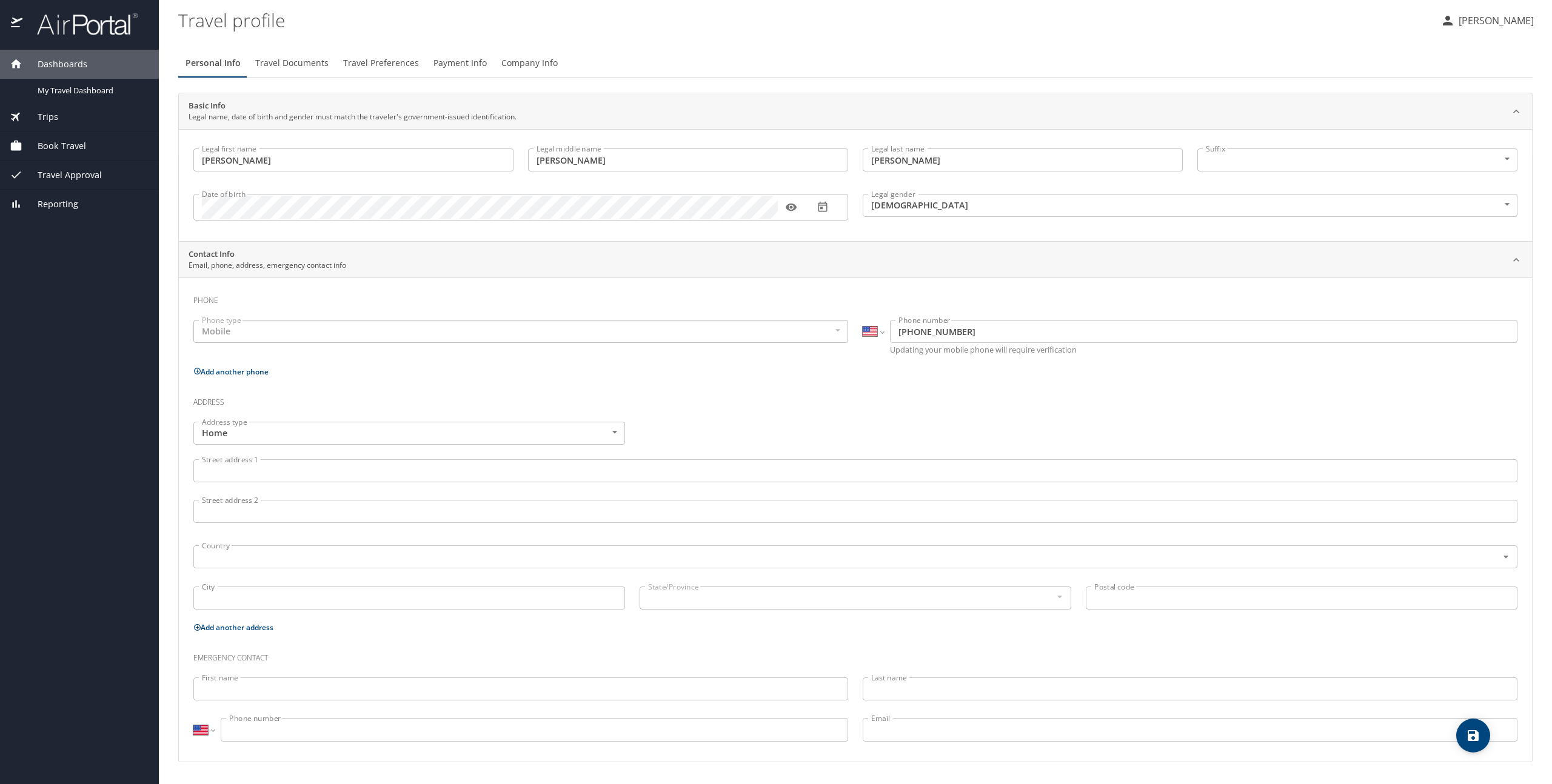
click at [218, 333] on div "Mobile" at bounding box center [521, 331] width 655 height 23
click at [235, 329] on div "Mobile" at bounding box center [521, 331] width 655 height 23
click at [842, 327] on div "Mobile" at bounding box center [521, 331] width 655 height 23
click at [834, 329] on div "Mobile" at bounding box center [521, 331] width 655 height 23
click at [698, 367] on p "Add another phone" at bounding box center [855, 372] width 1324 height 15
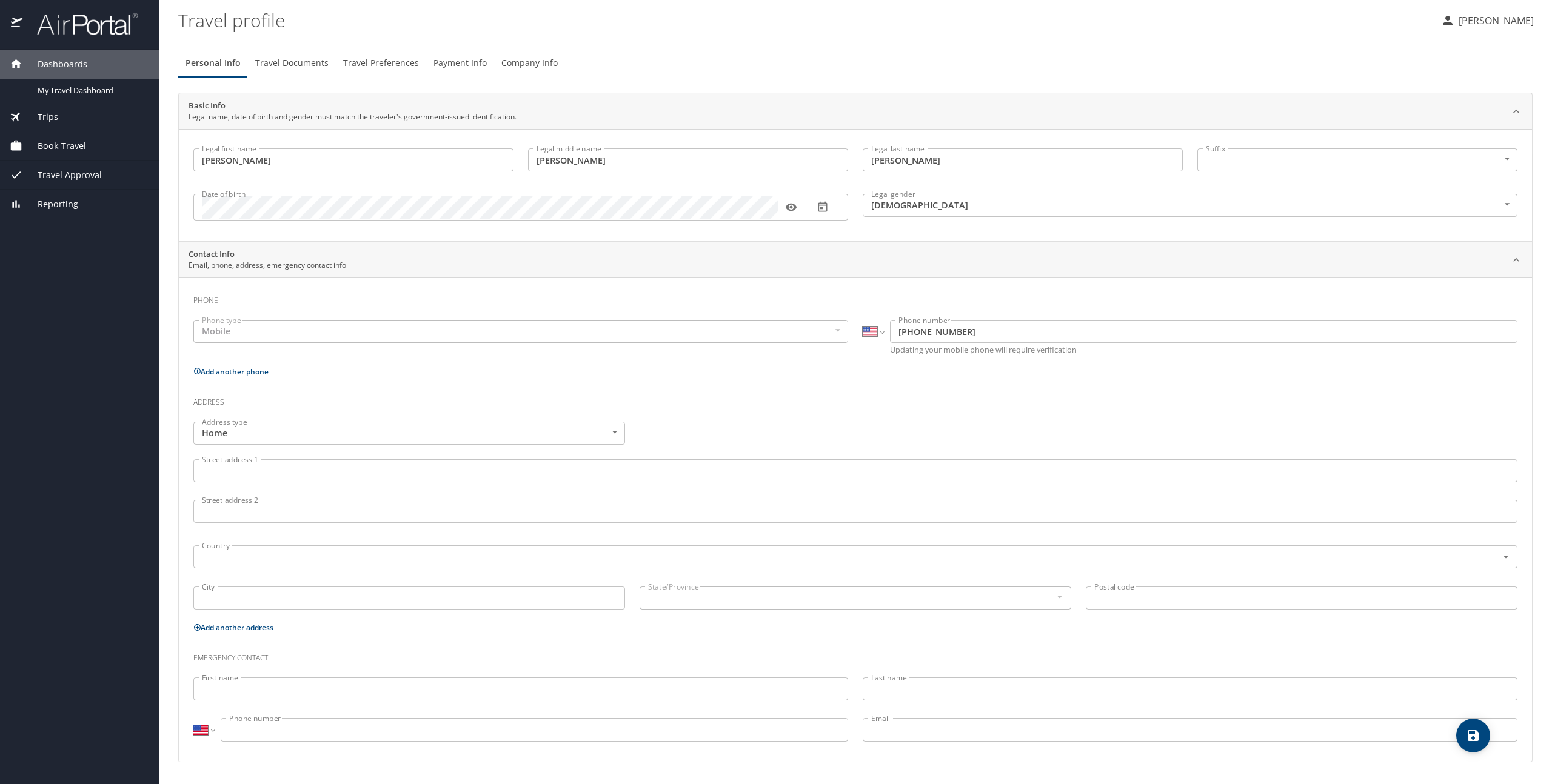
click at [249, 469] on input "Street address 1" at bounding box center [855, 471] width 1324 height 23
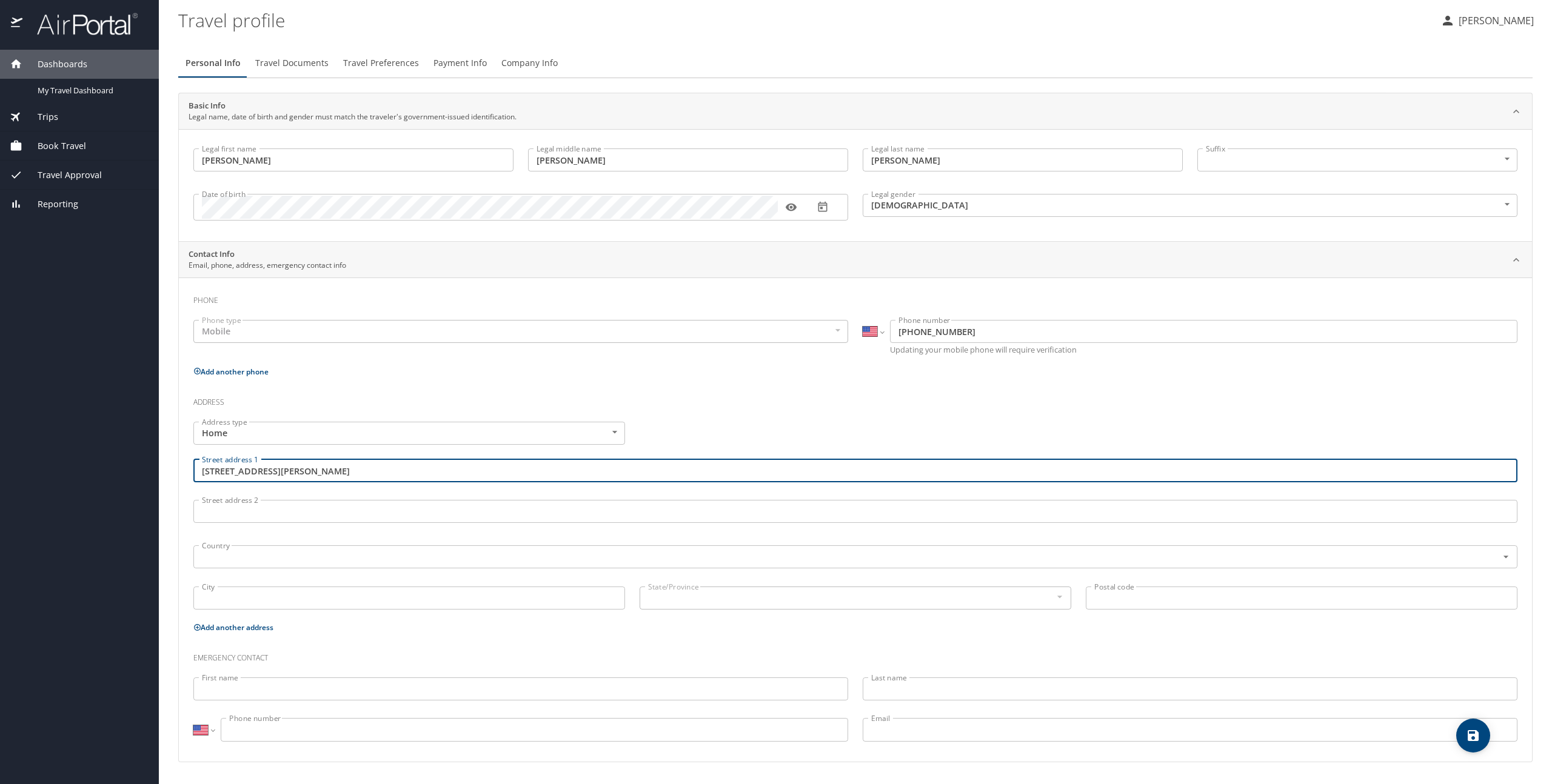
type input "2214 Beauregard Street"
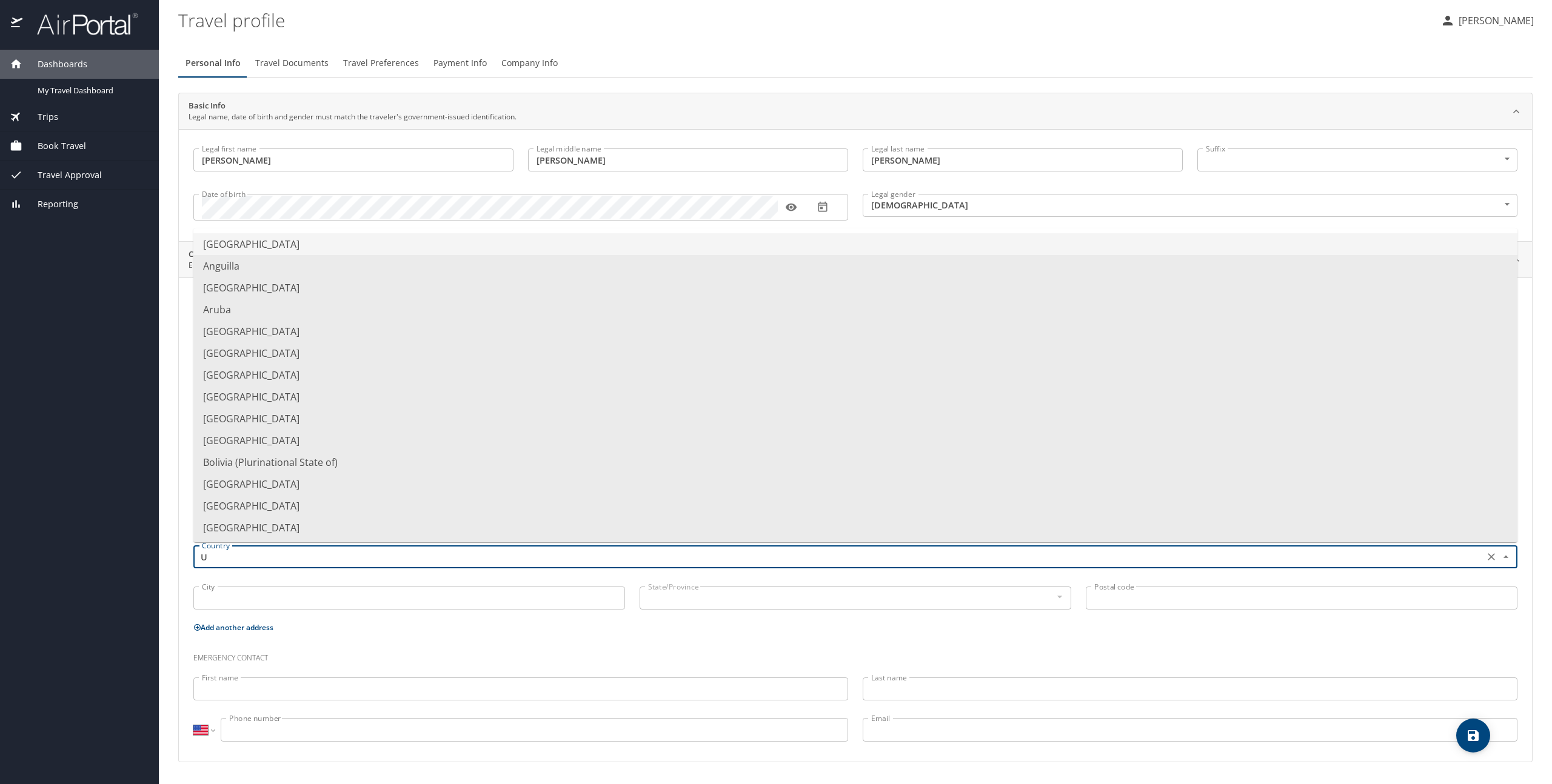
click at [266, 247] on li "United States of America" at bounding box center [855, 244] width 1324 height 22
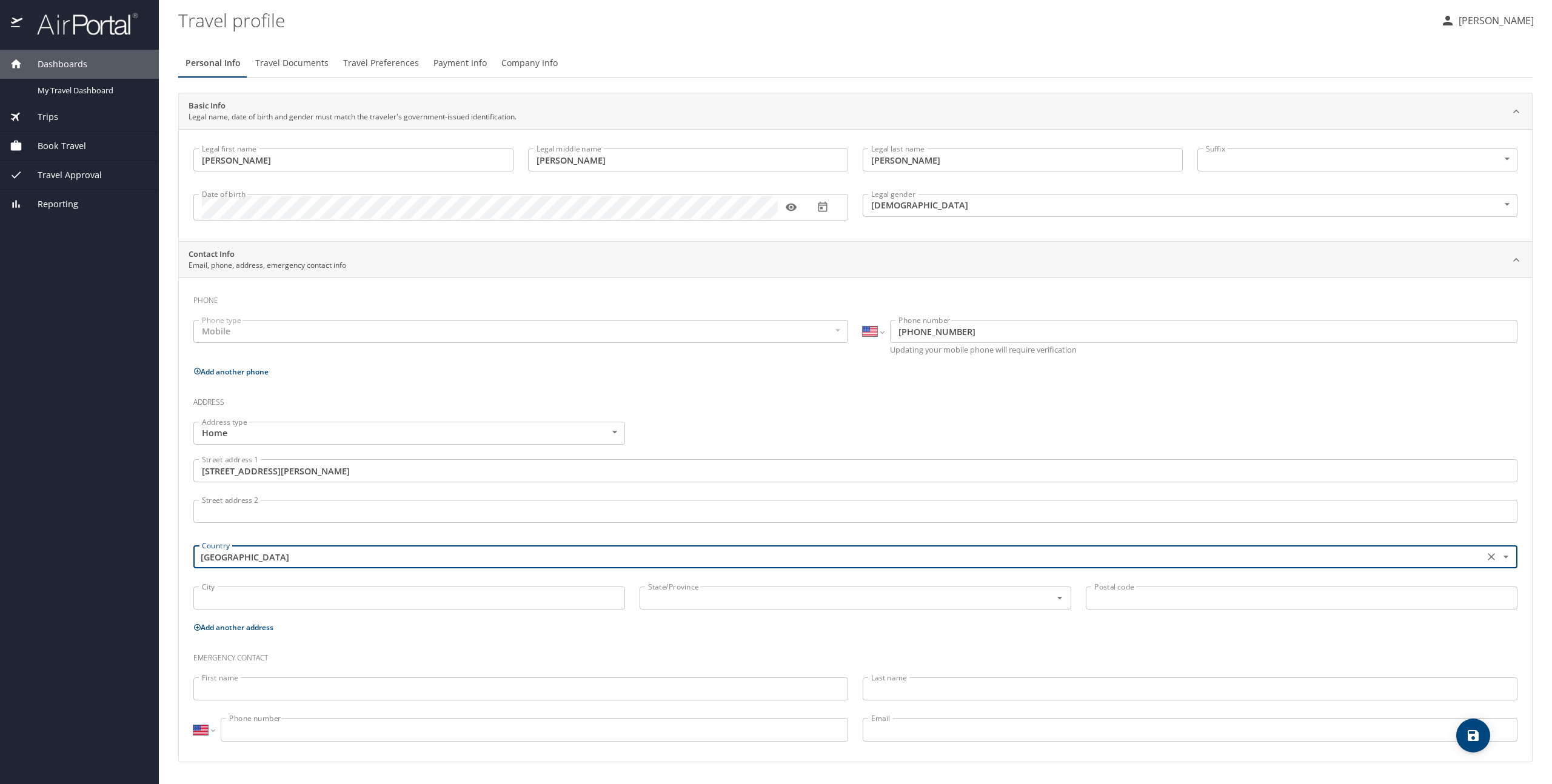
type input "United States of America"
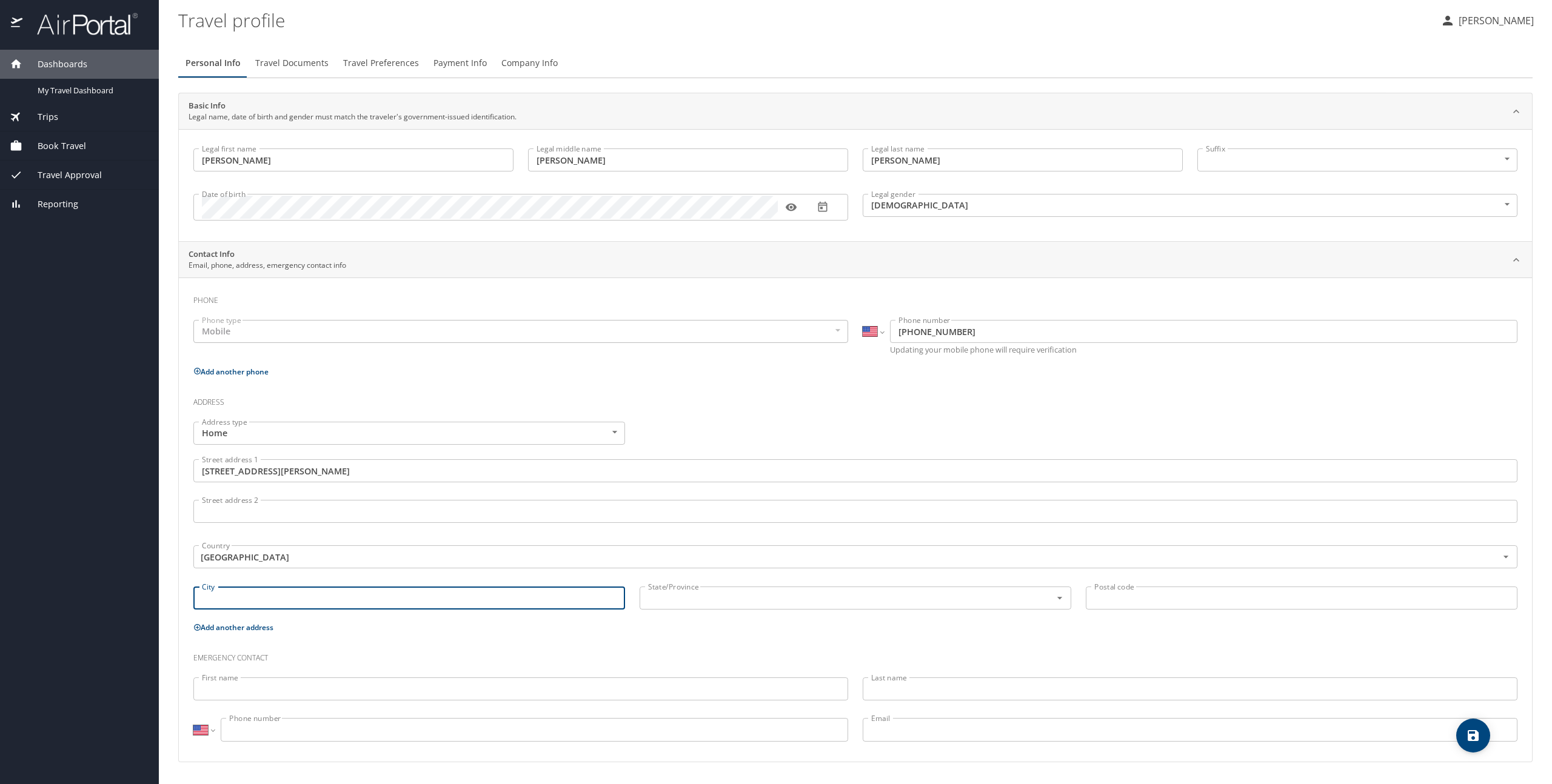
click at [217, 597] on input "City" at bounding box center [409, 598] width 432 height 23
type input "Ruston"
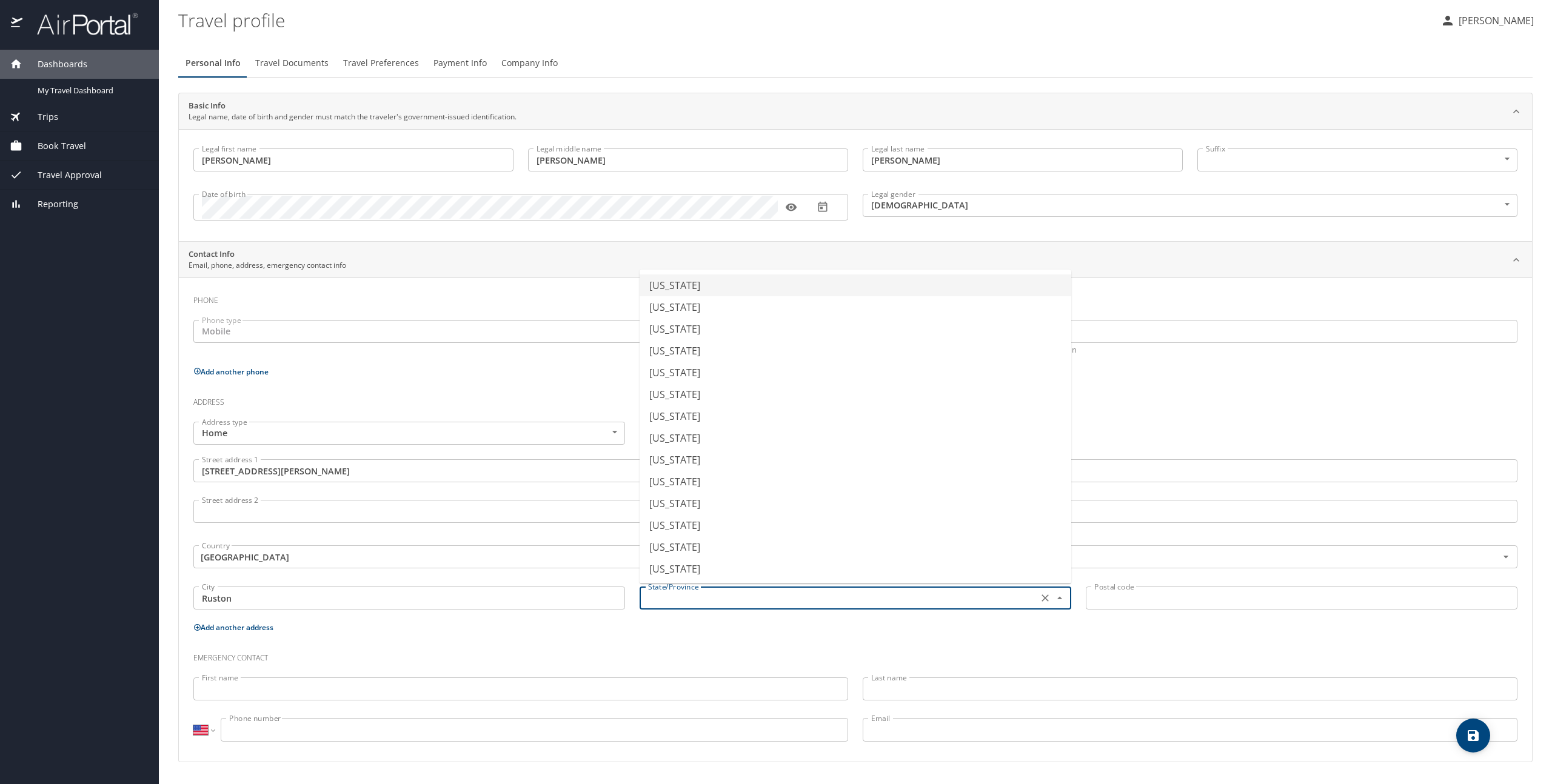
click at [686, 593] on input "text" at bounding box center [837, 598] width 388 height 16
click at [673, 487] on li "Louisiana" at bounding box center [856, 493] width 432 height 22
type input "Louisiana"
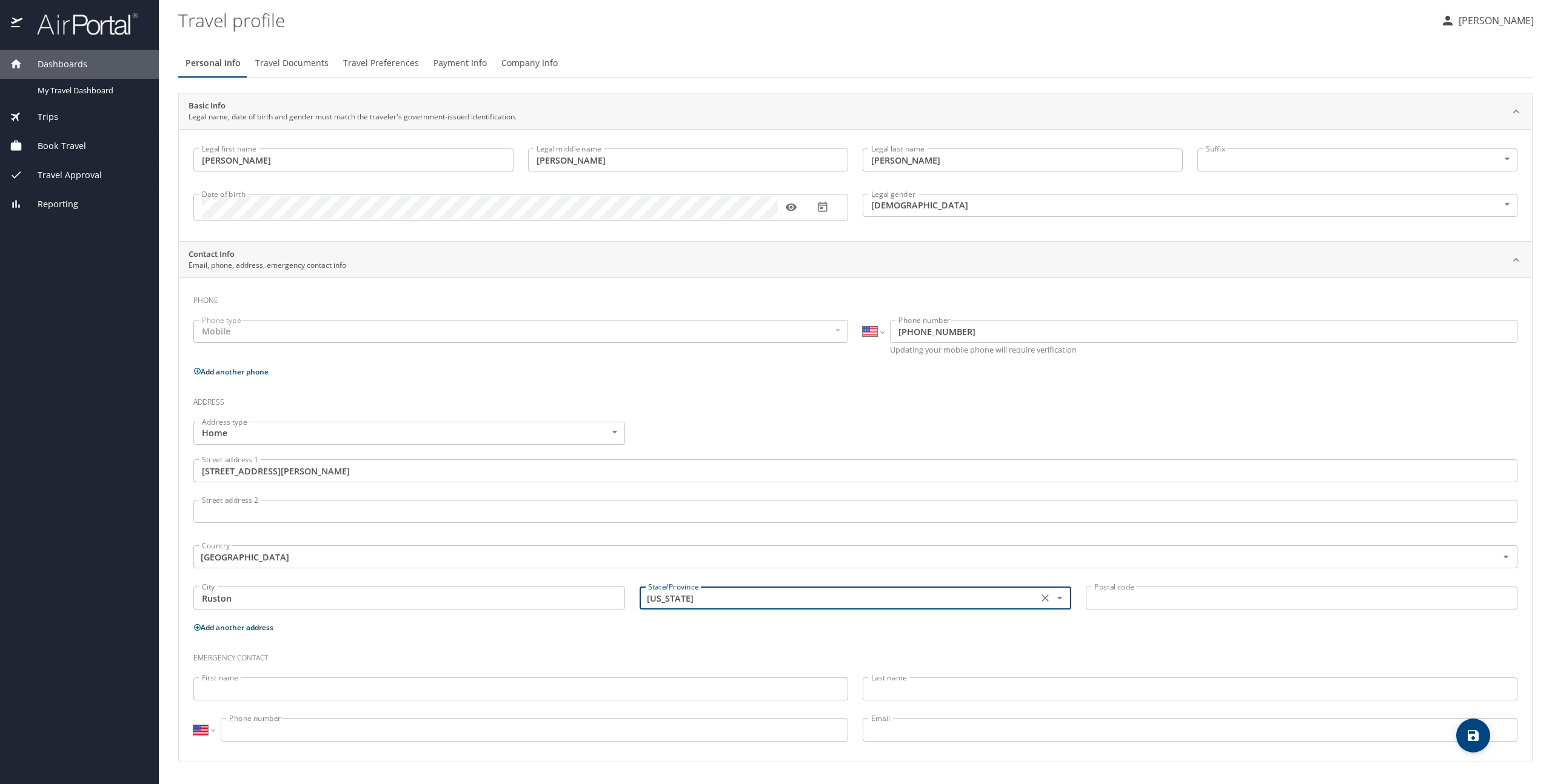
click at [1114, 603] on input "Postal code" at bounding box center [1302, 598] width 432 height 23
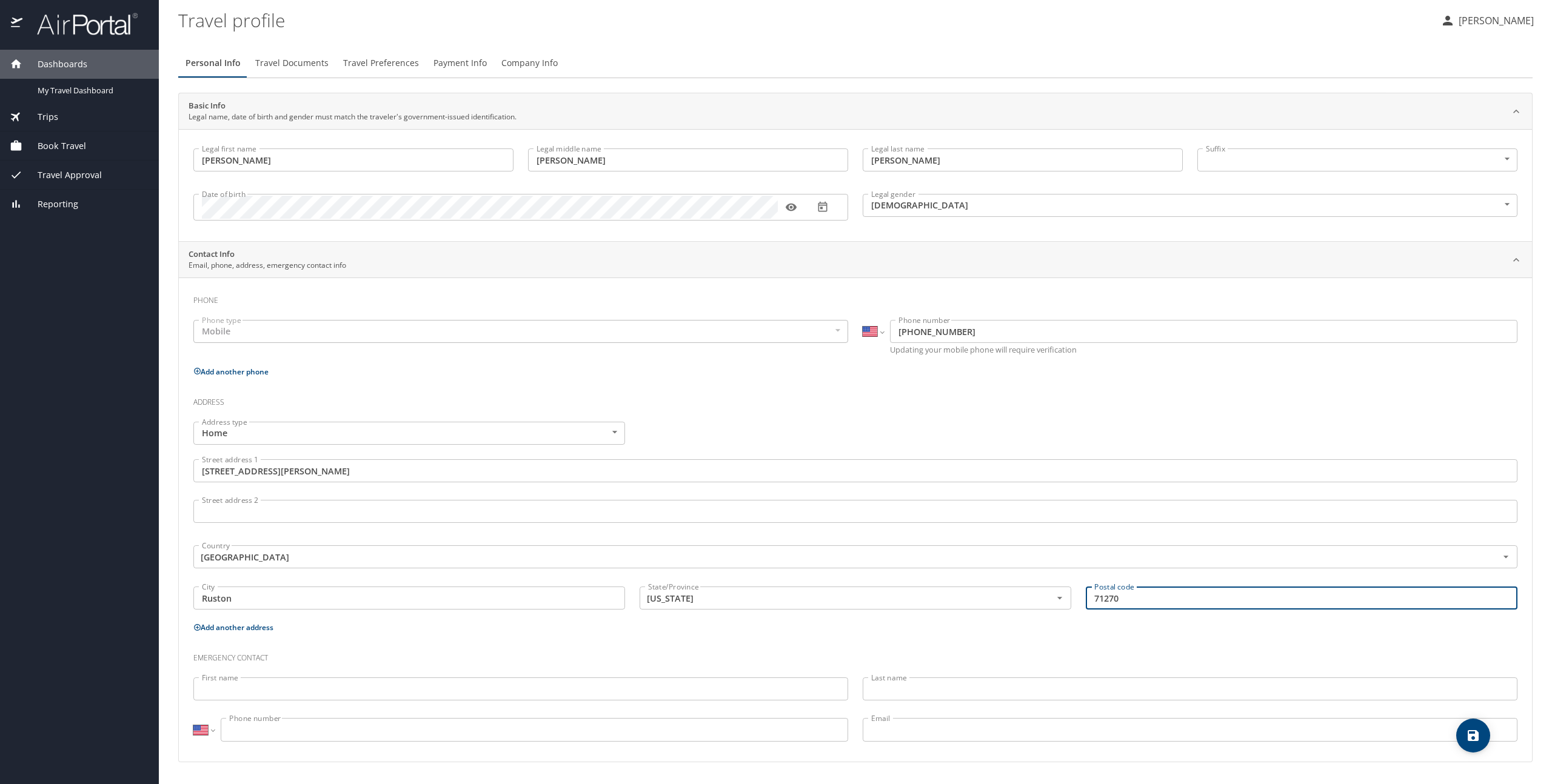
type input "71270"
click at [335, 641] on div "Emergency contact" at bounding box center [856, 654] width 1339 height 33
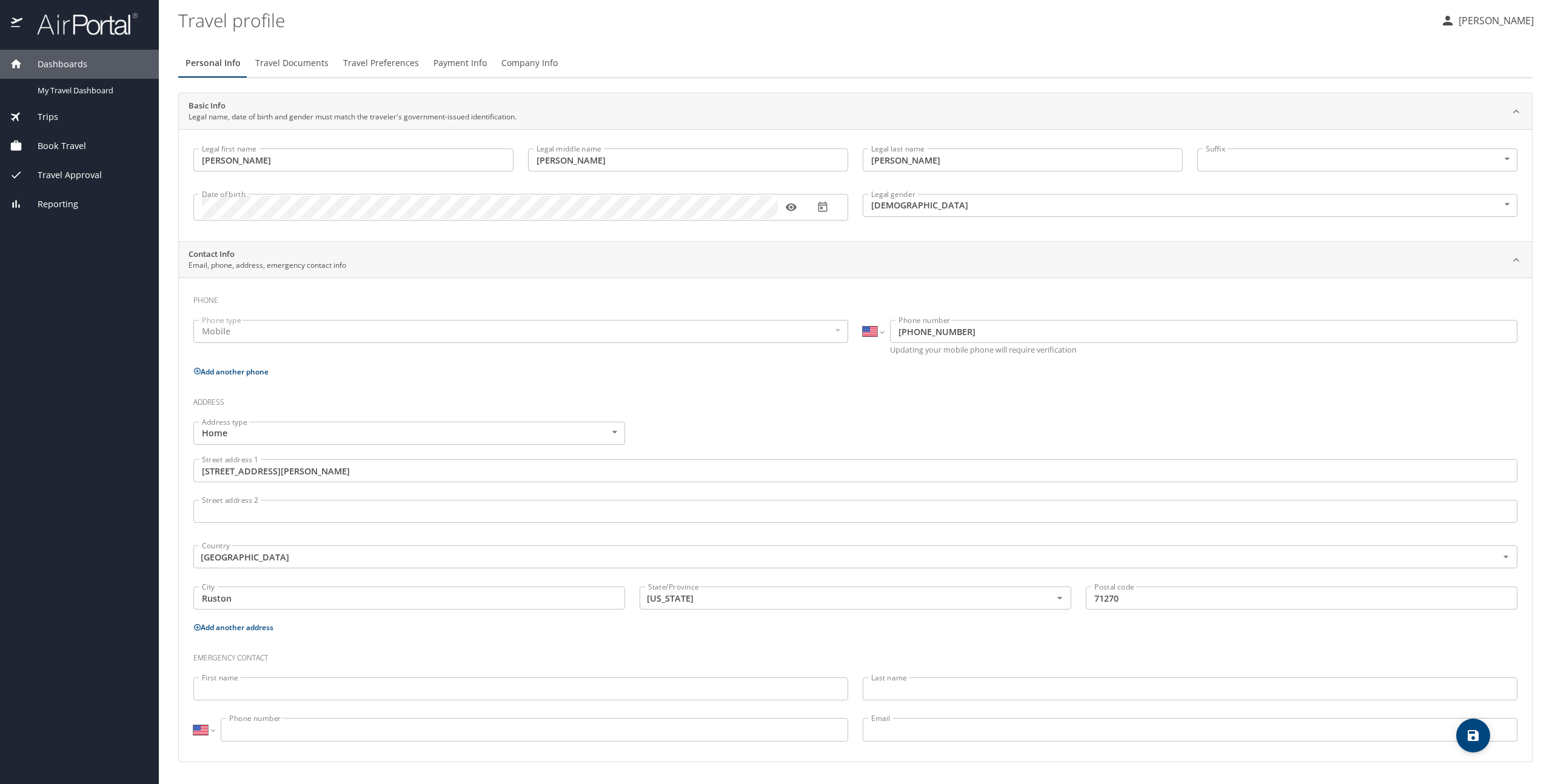
click at [226, 690] on input "First name" at bounding box center [521, 689] width 655 height 23
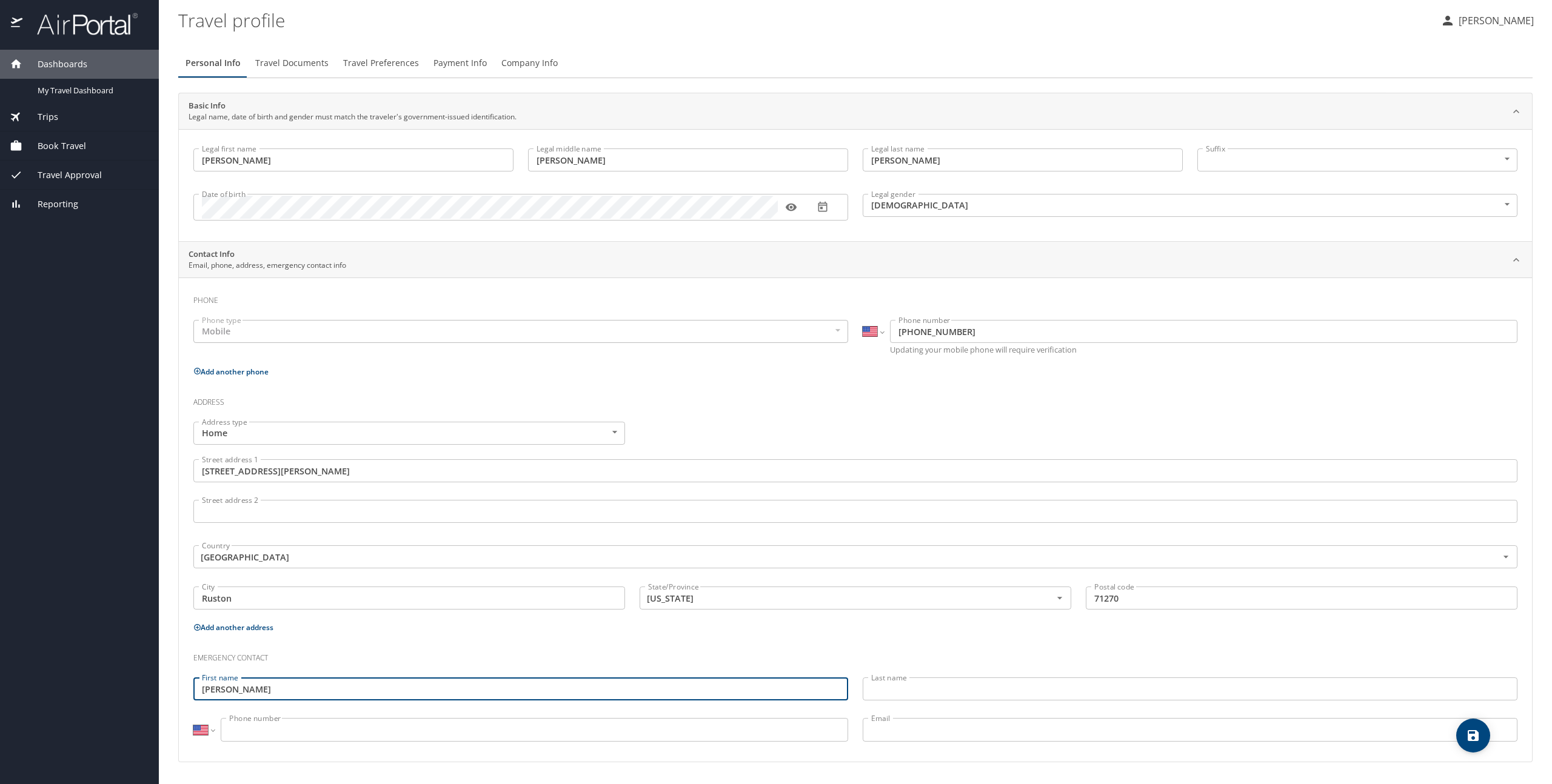
type input "Suzanna"
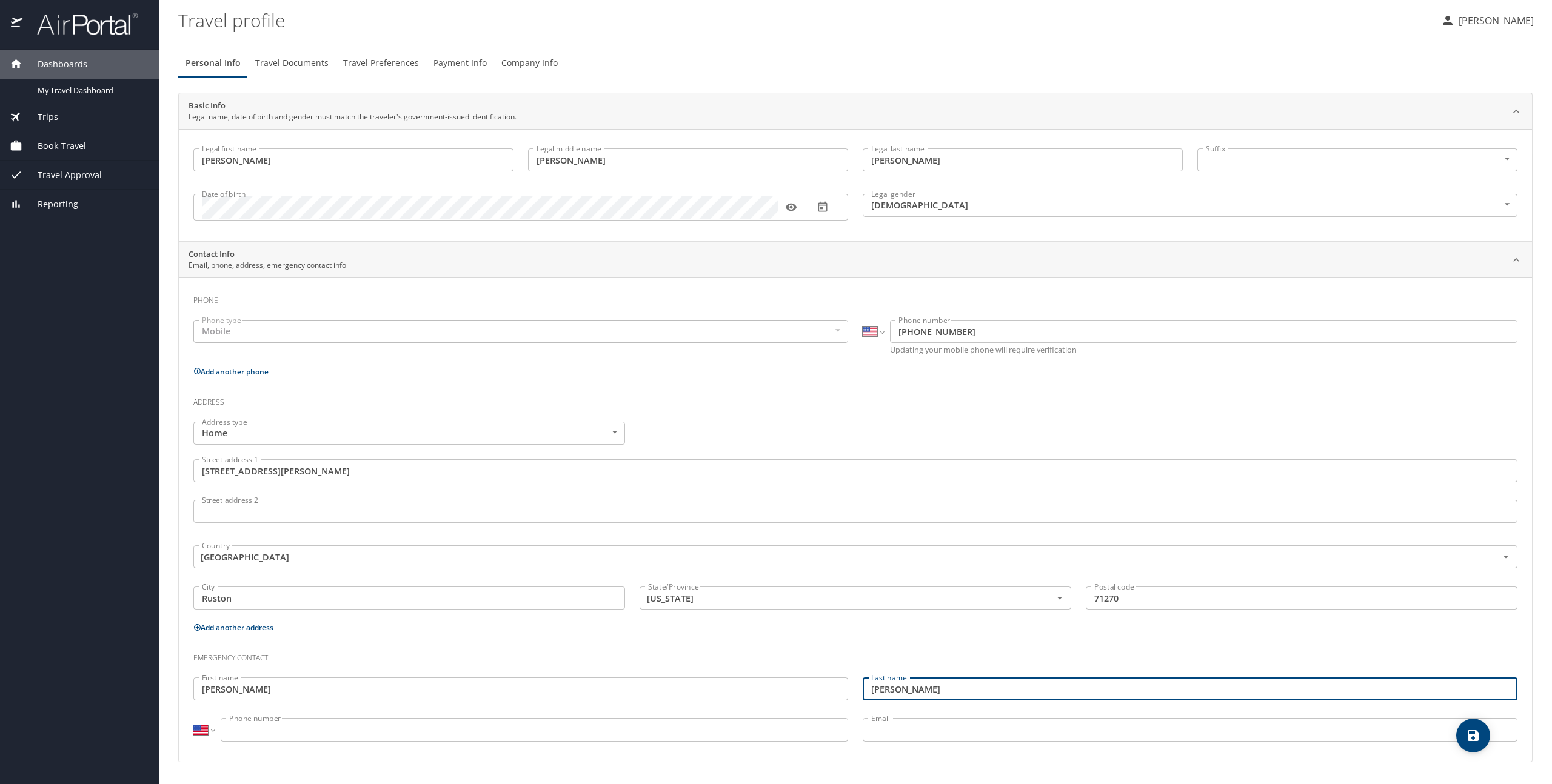
type input "Scott"
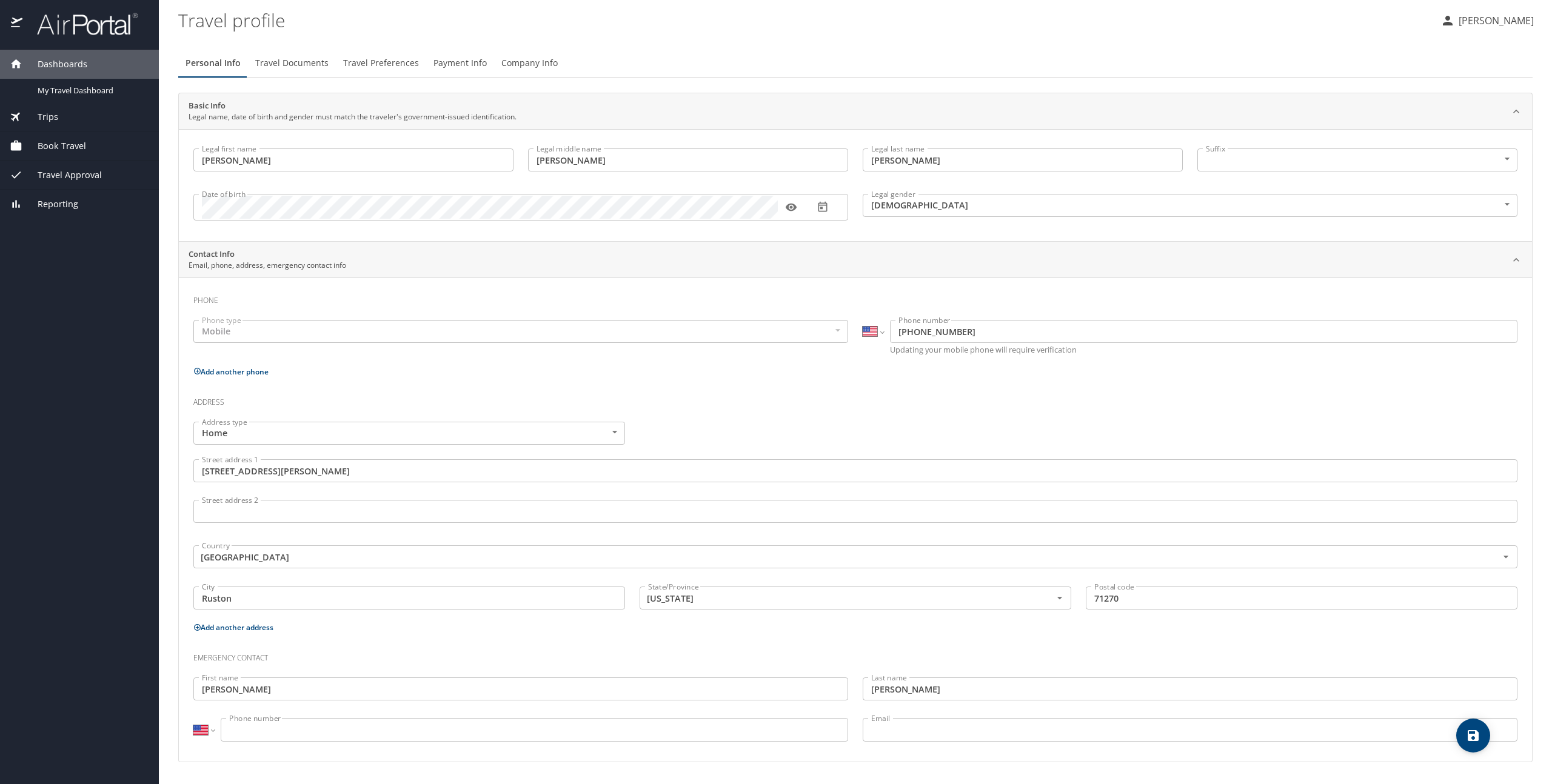
click at [354, 725] on input "Phone number" at bounding box center [535, 729] width 628 height 23
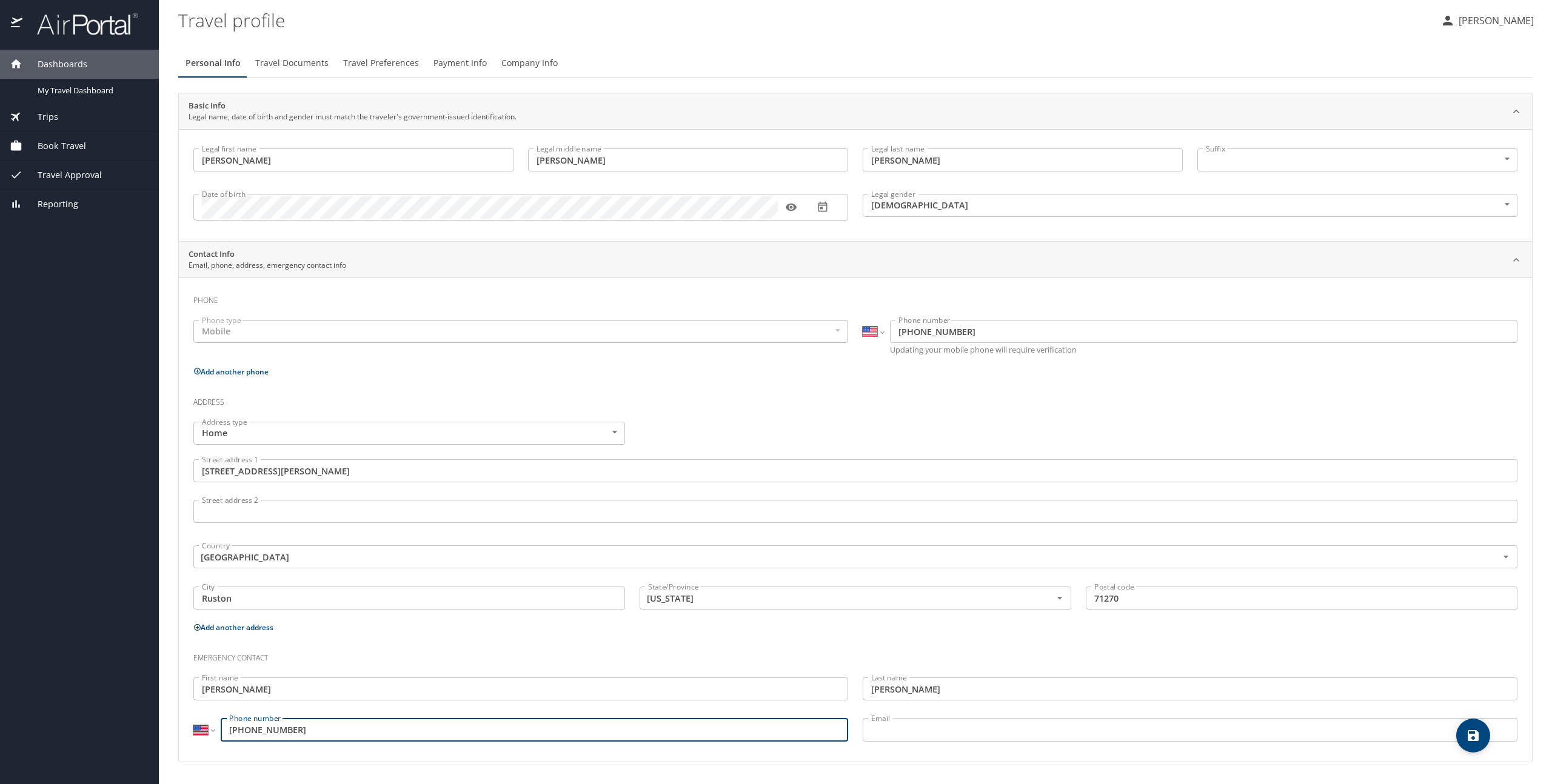
type input "(318) 497-9021"
click at [889, 724] on input "Email" at bounding box center [1190, 729] width 655 height 23
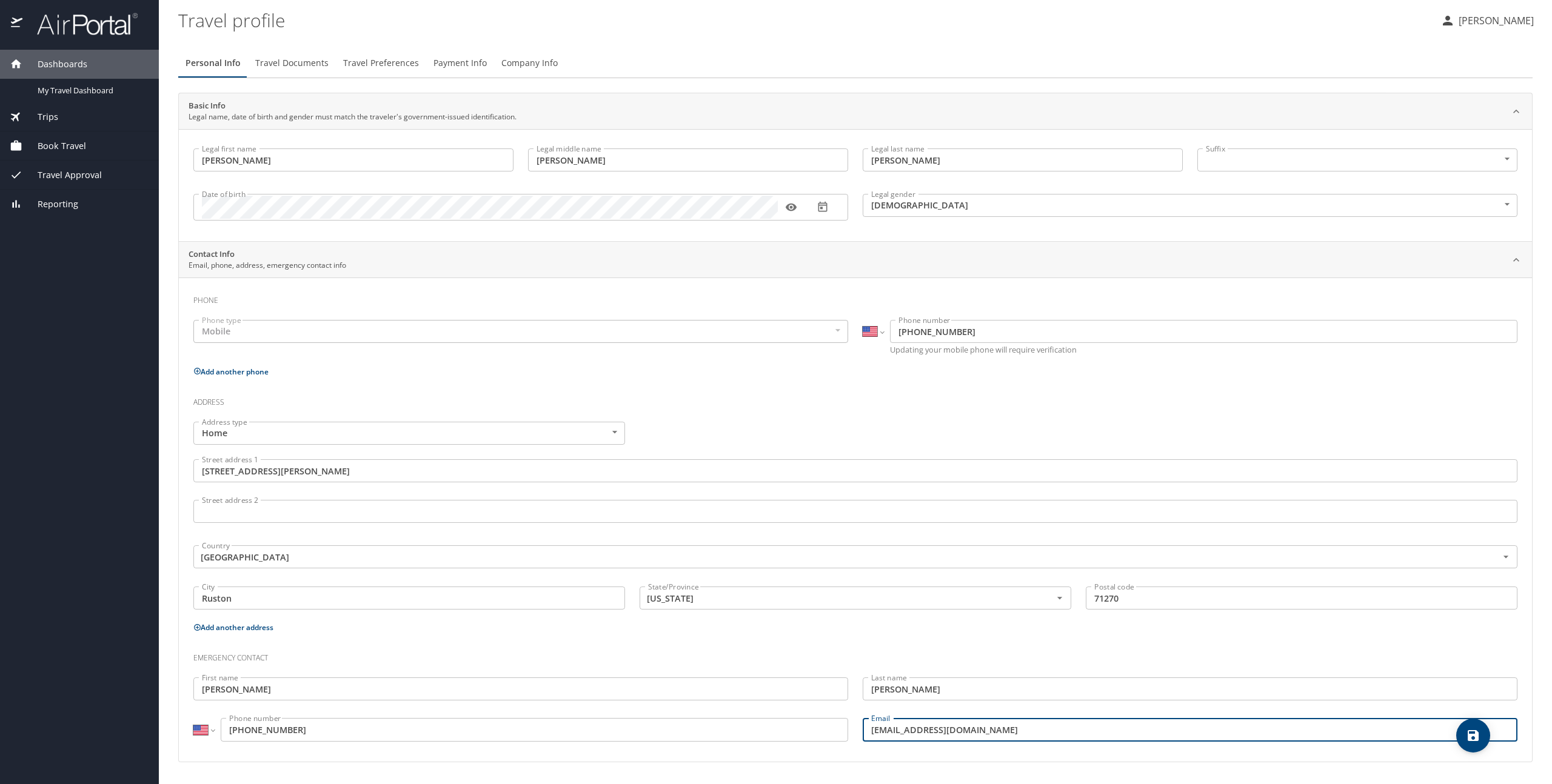
type input "suzannaescott@gmail.com"
click at [892, 649] on h3 "Emergency contact" at bounding box center [855, 655] width 1324 height 21
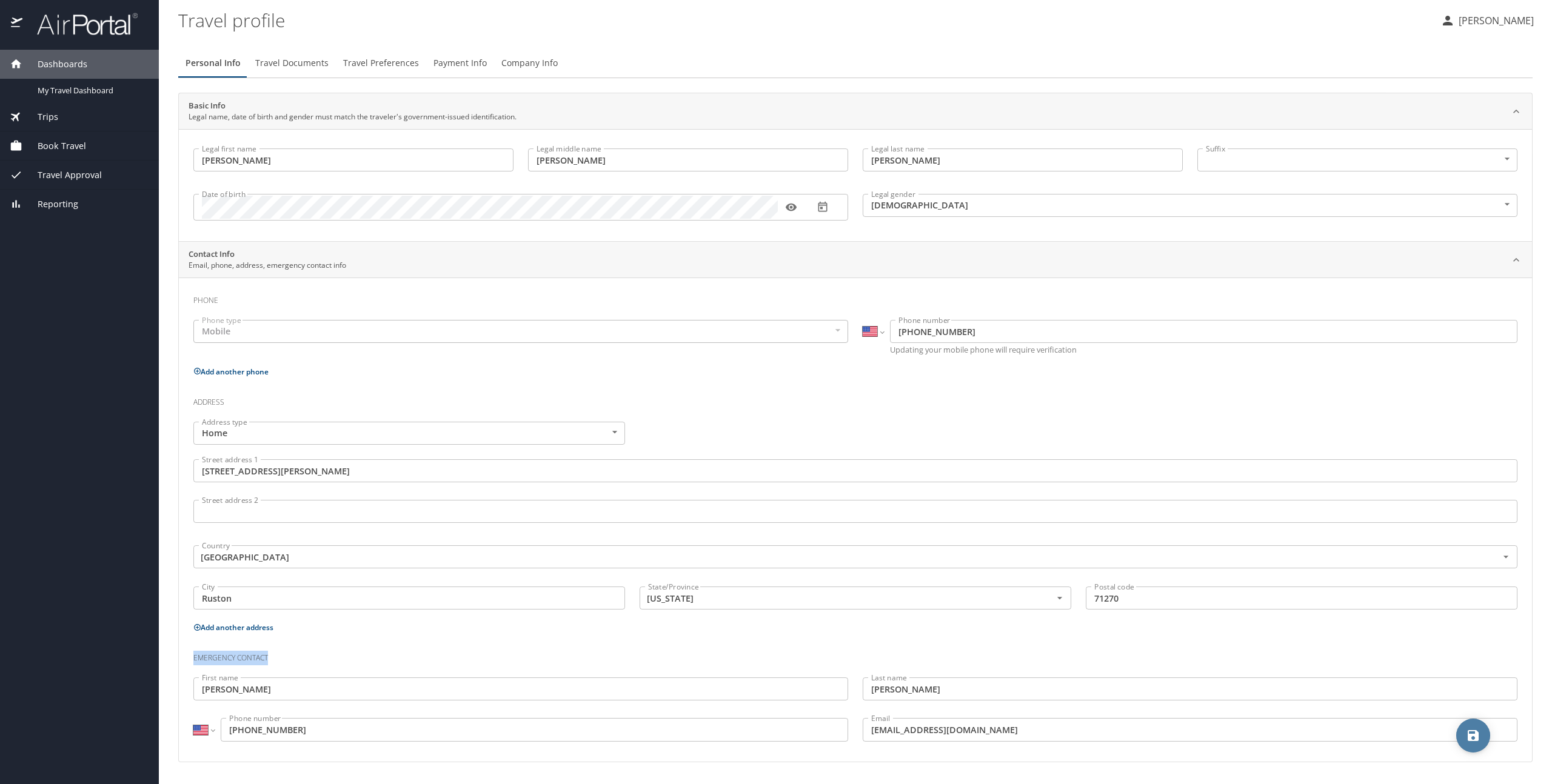
click at [1480, 728] on button "save" at bounding box center [1473, 736] width 34 height 34
select select "US"
click at [86, 94] on span "My Travel Dashboard" at bounding box center [91, 91] width 106 height 11
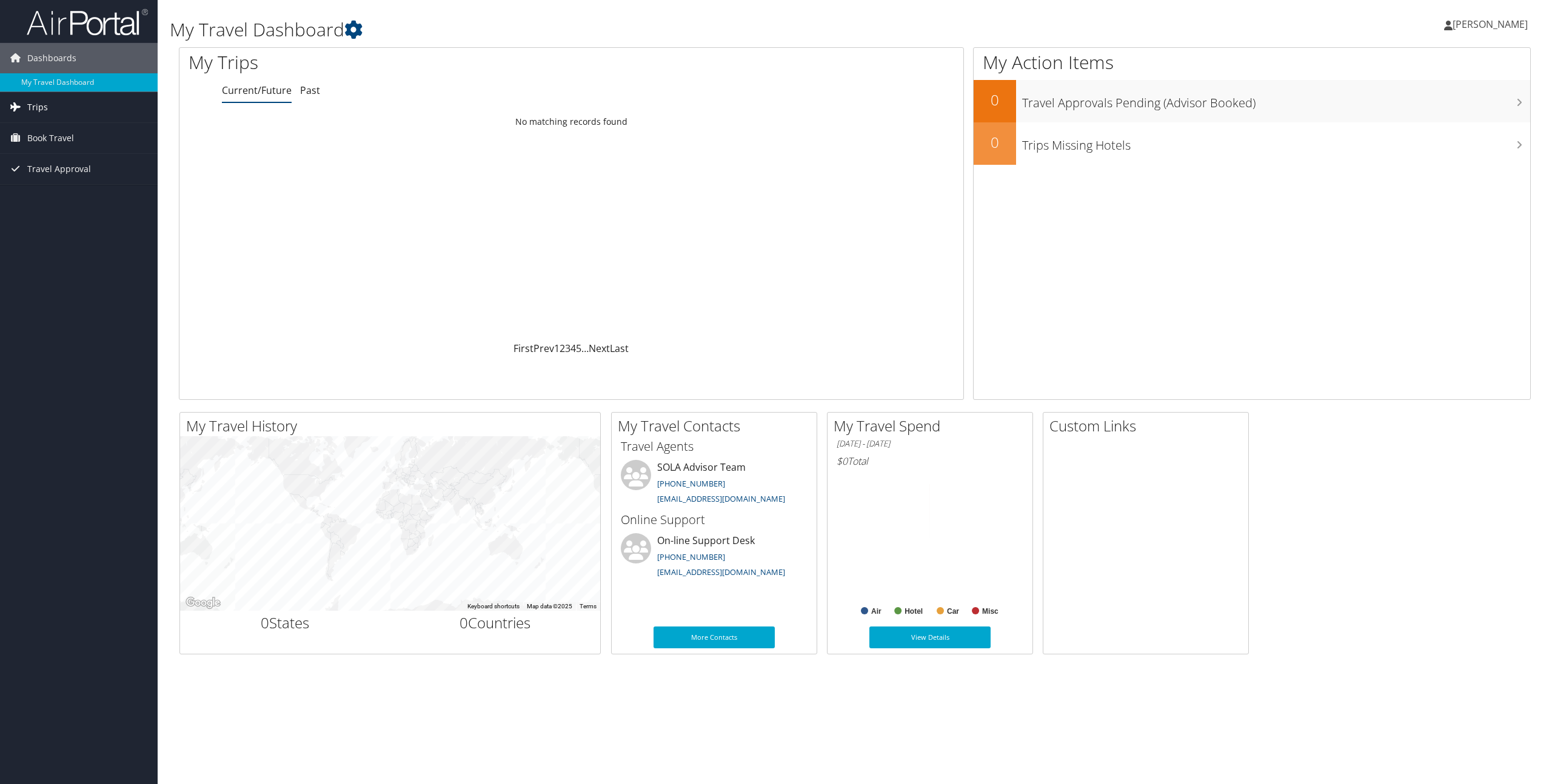
click at [37, 104] on span "Trips" at bounding box center [37, 107] width 21 height 30
click at [40, 130] on link "Current/Future Trips" at bounding box center [79, 132] width 157 height 18
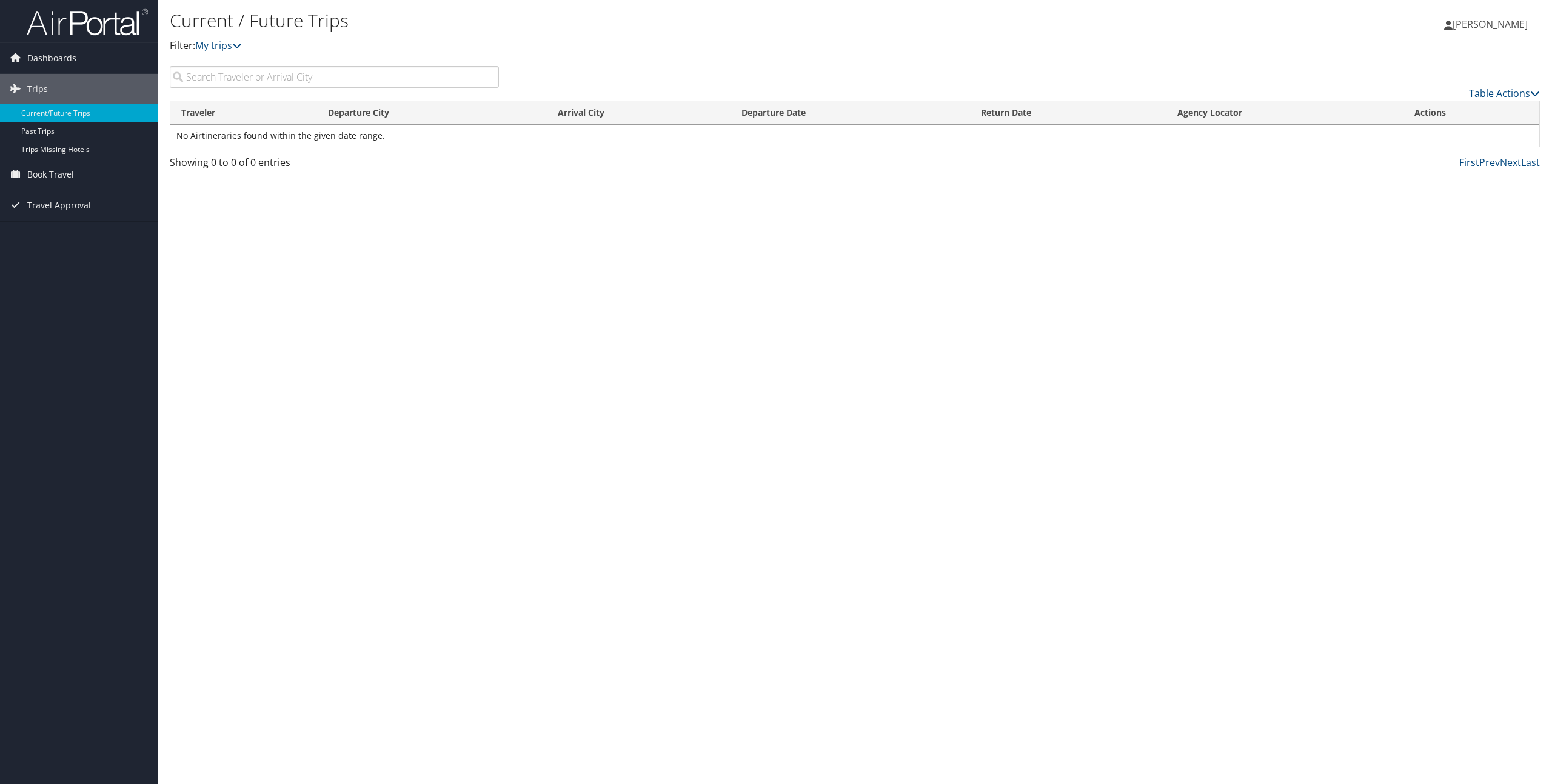
click at [229, 78] on input "search" at bounding box center [334, 77] width 329 height 22
click at [50, 172] on span "Book Travel" at bounding box center [50, 174] width 47 height 30
click at [55, 217] on link "Book/Manage Online Trips" at bounding box center [79, 216] width 157 height 18
